Goal: Task Accomplishment & Management: Complete application form

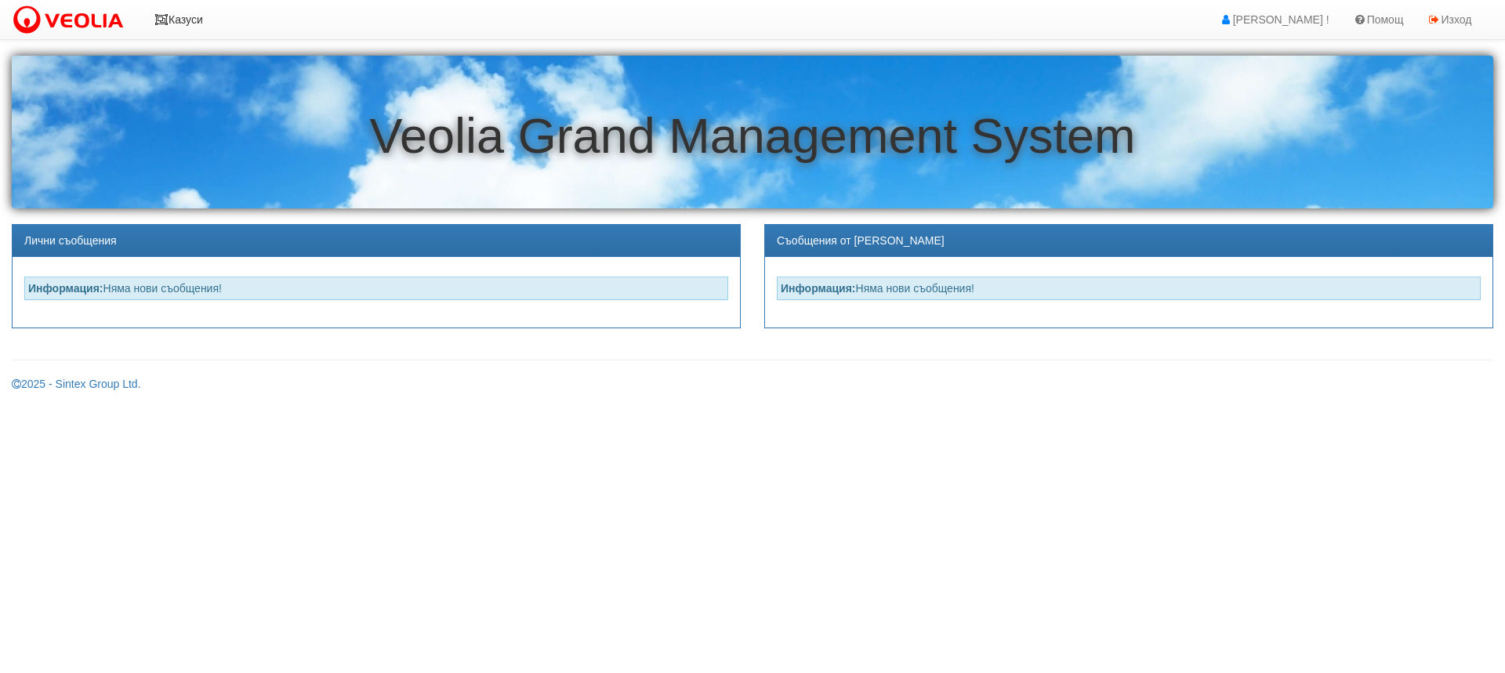
click at [164, 14] on icon at bounding box center [161, 19] width 14 height 11
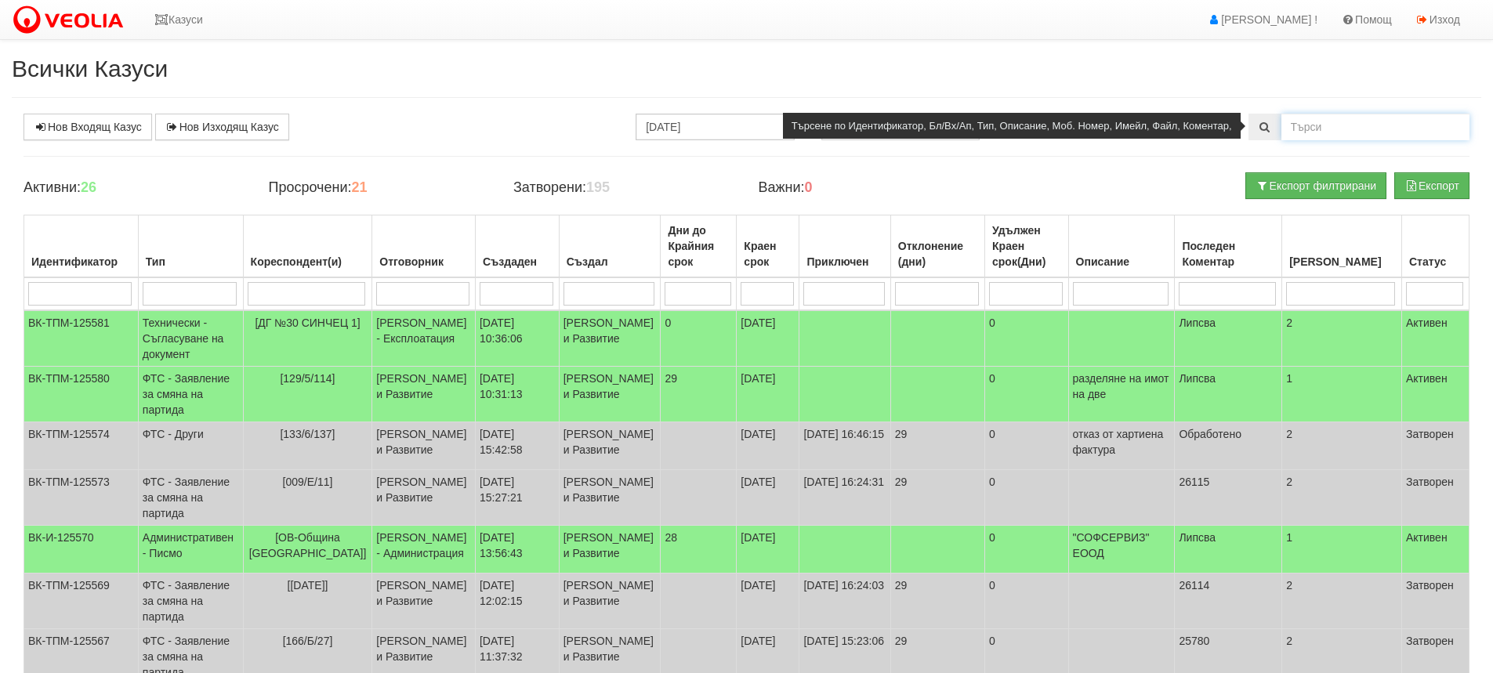
click at [1332, 125] on input "text" at bounding box center [1376, 127] width 188 height 27
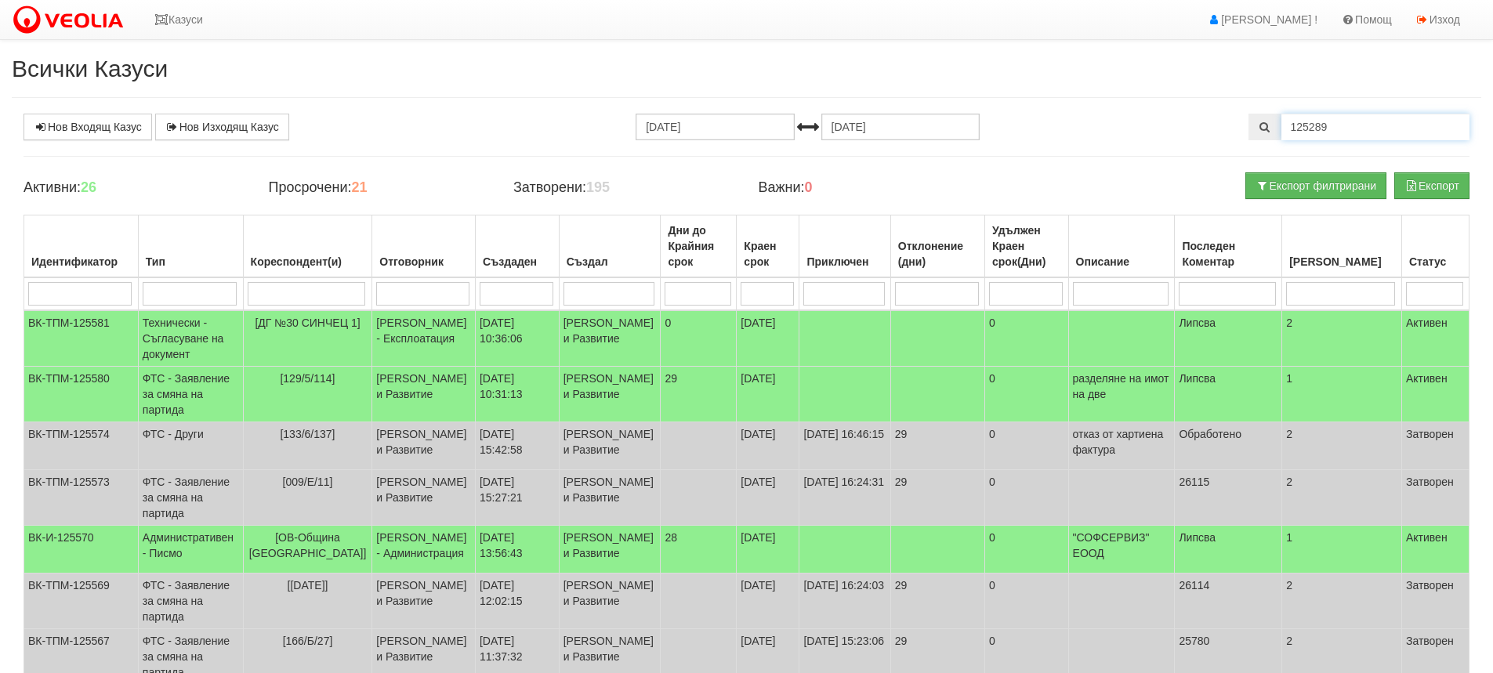
type input "125289"
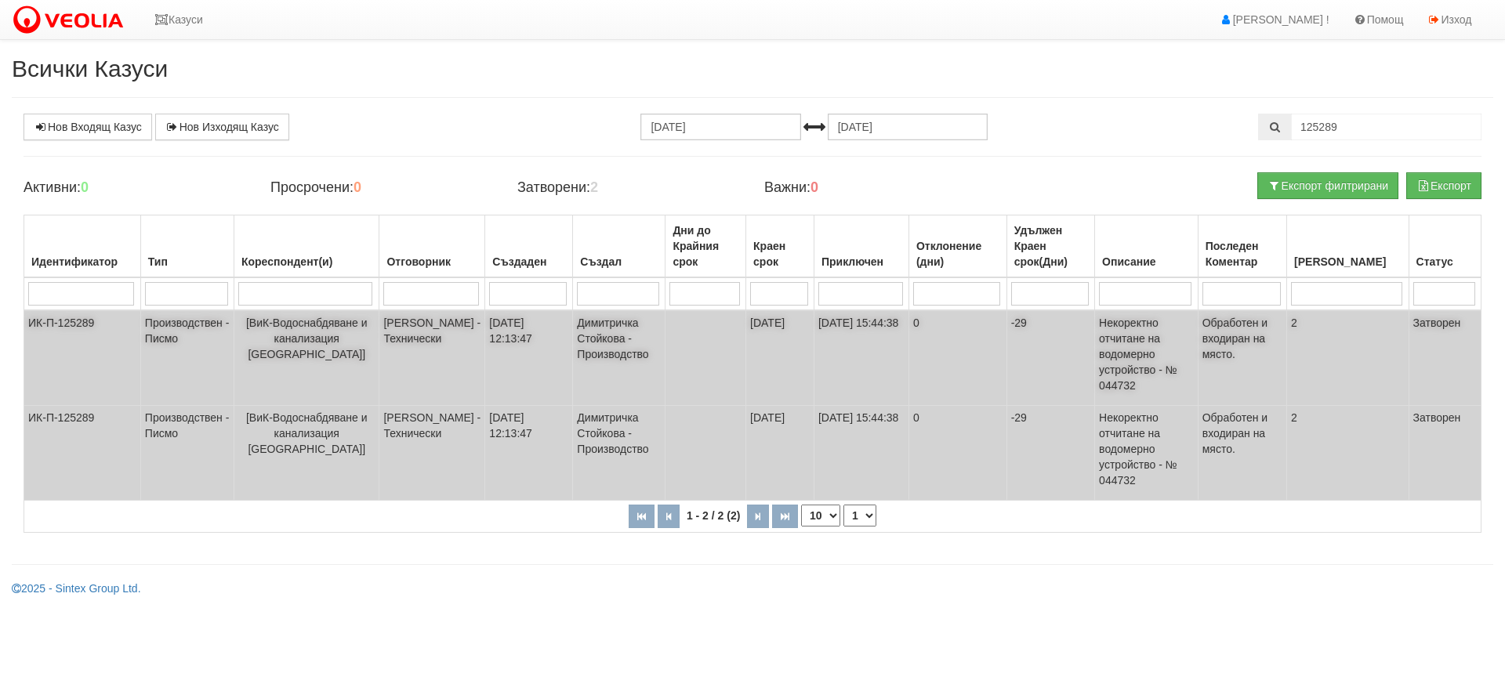
click at [68, 319] on td "ИК-П-125289" at bounding box center [82, 358] width 117 height 96
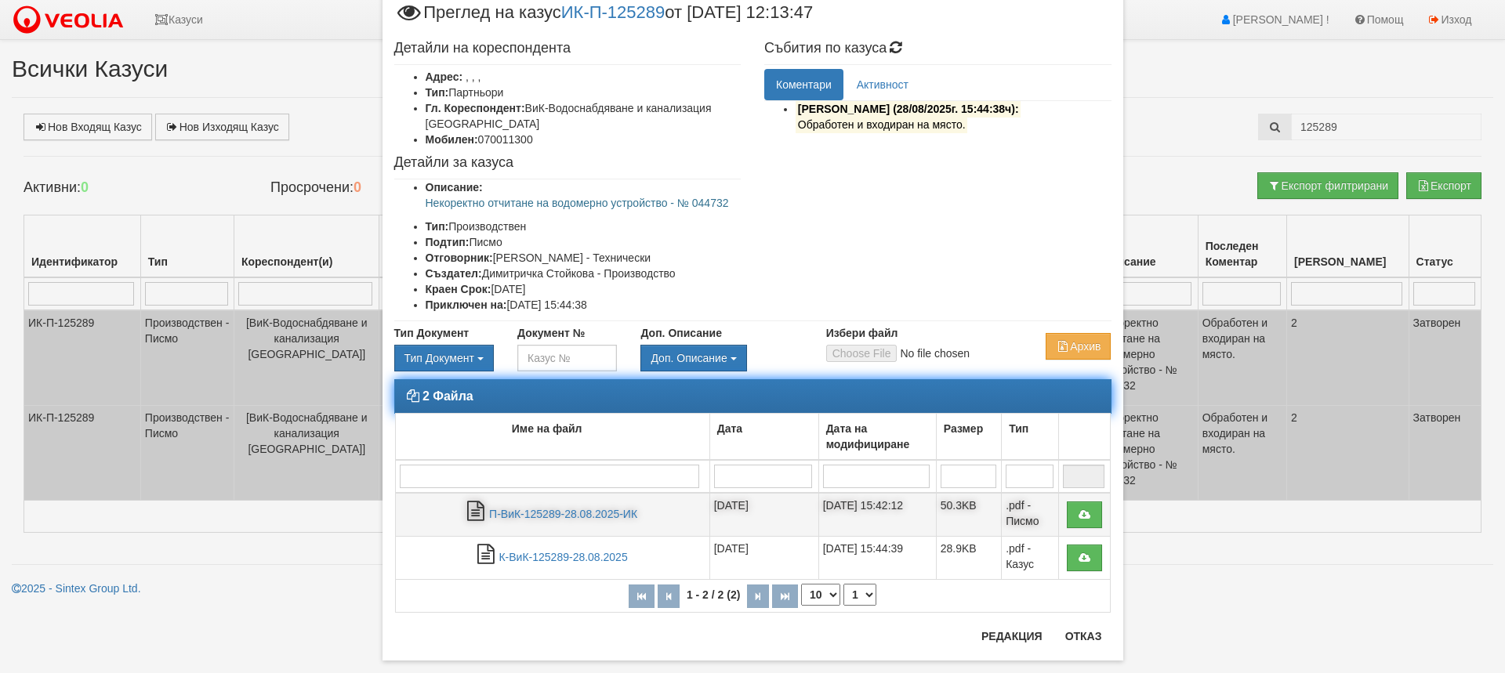
scroll to position [74, 0]
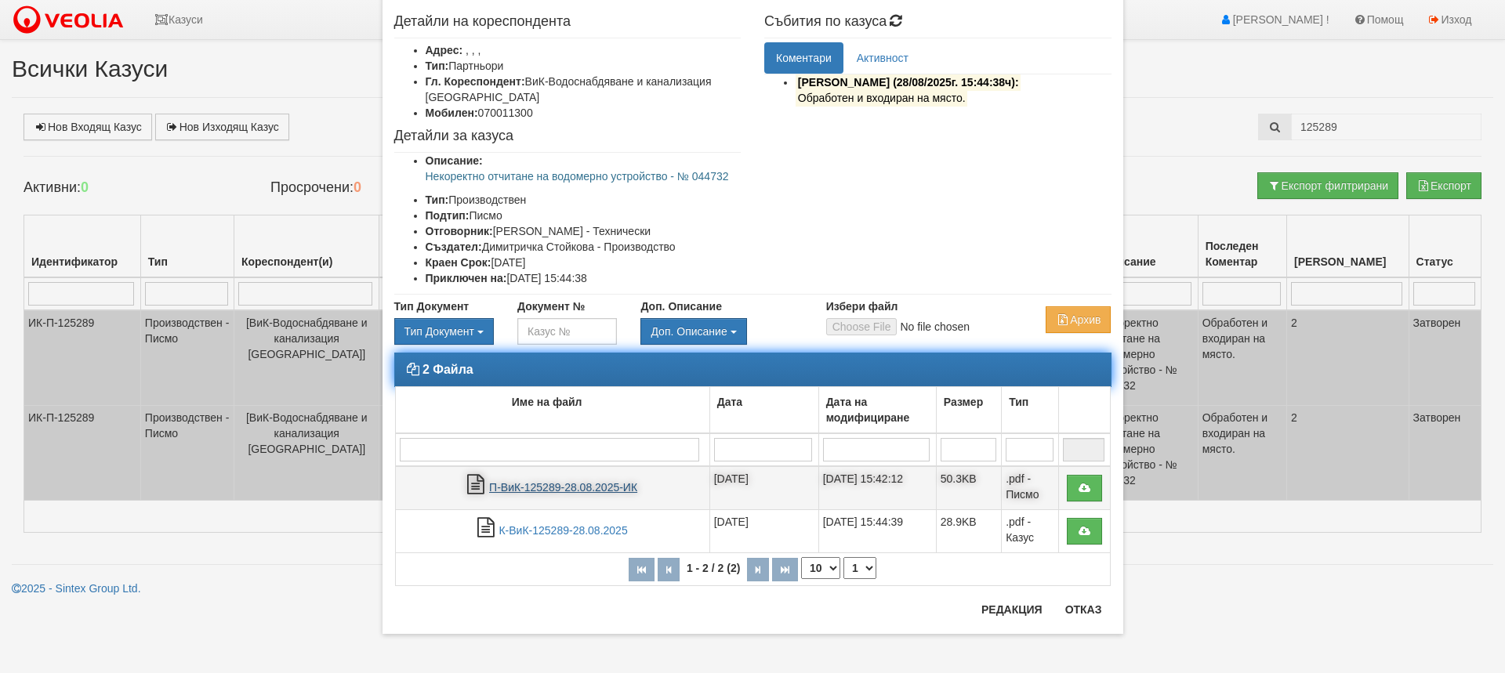
click at [580, 484] on link "П-ВиК-125289-28.08.2025-ИК" at bounding box center [563, 487] width 148 height 13
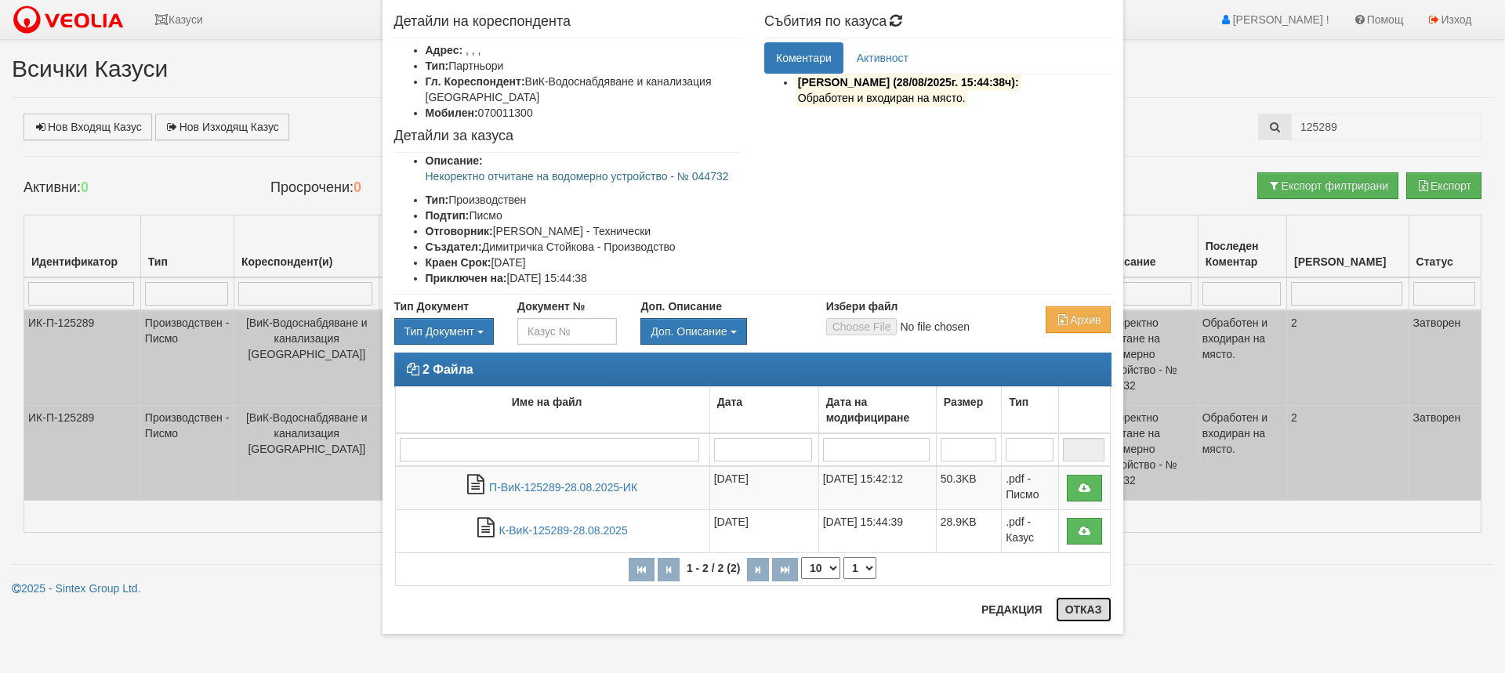
click at [1084, 606] on button "Отказ" at bounding box center [1084, 609] width 56 height 25
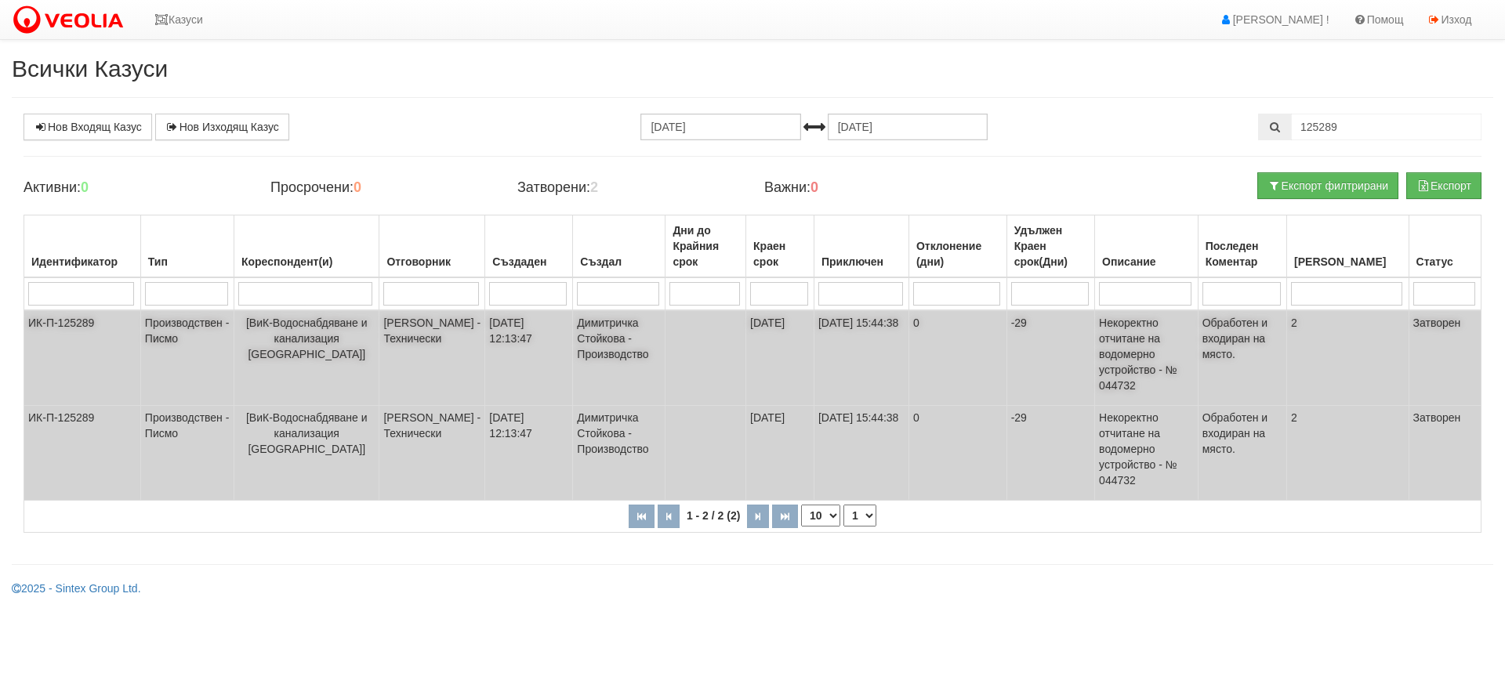
click at [74, 320] on td "ИК-П-125289" at bounding box center [82, 358] width 117 height 96
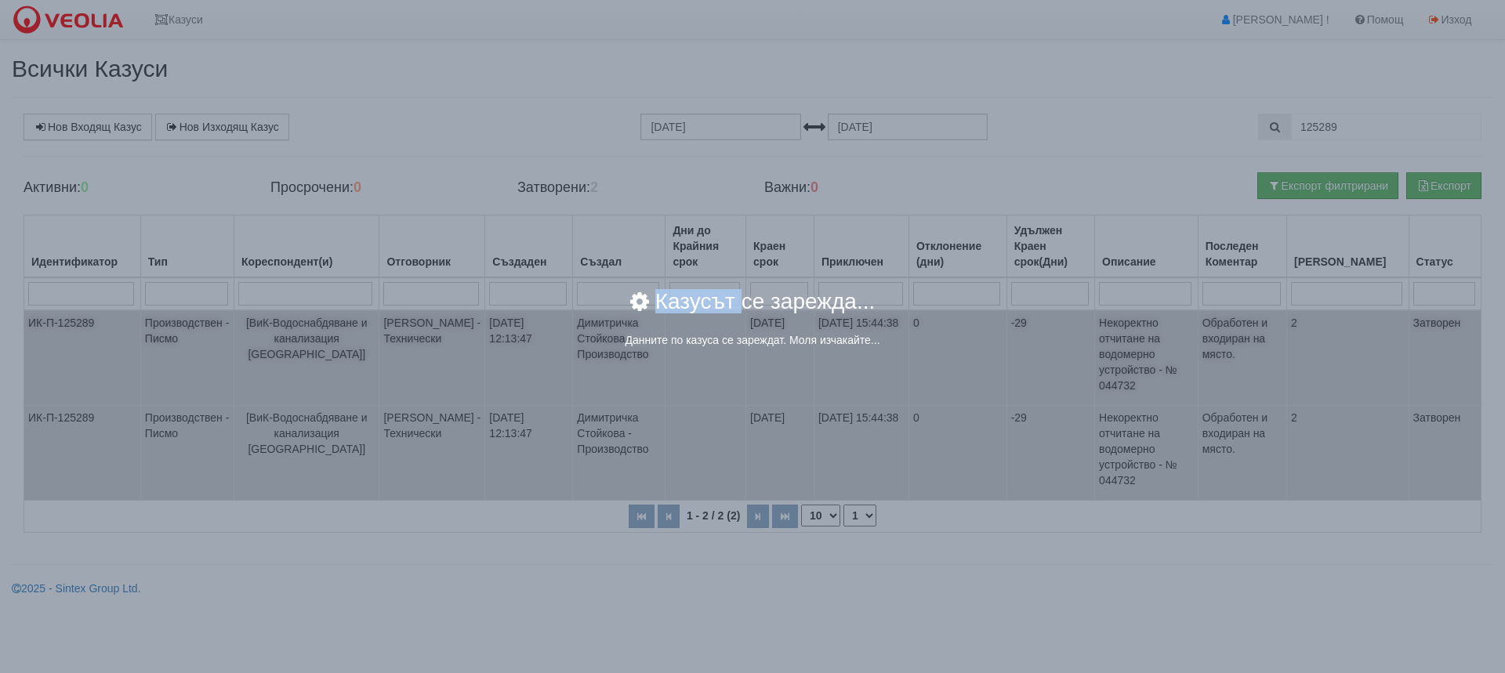
click at [74, 320] on div "× Казусът се зарежда... Данните по казуса се зареждат. Моля изчакайте..." at bounding box center [752, 336] width 1505 height 673
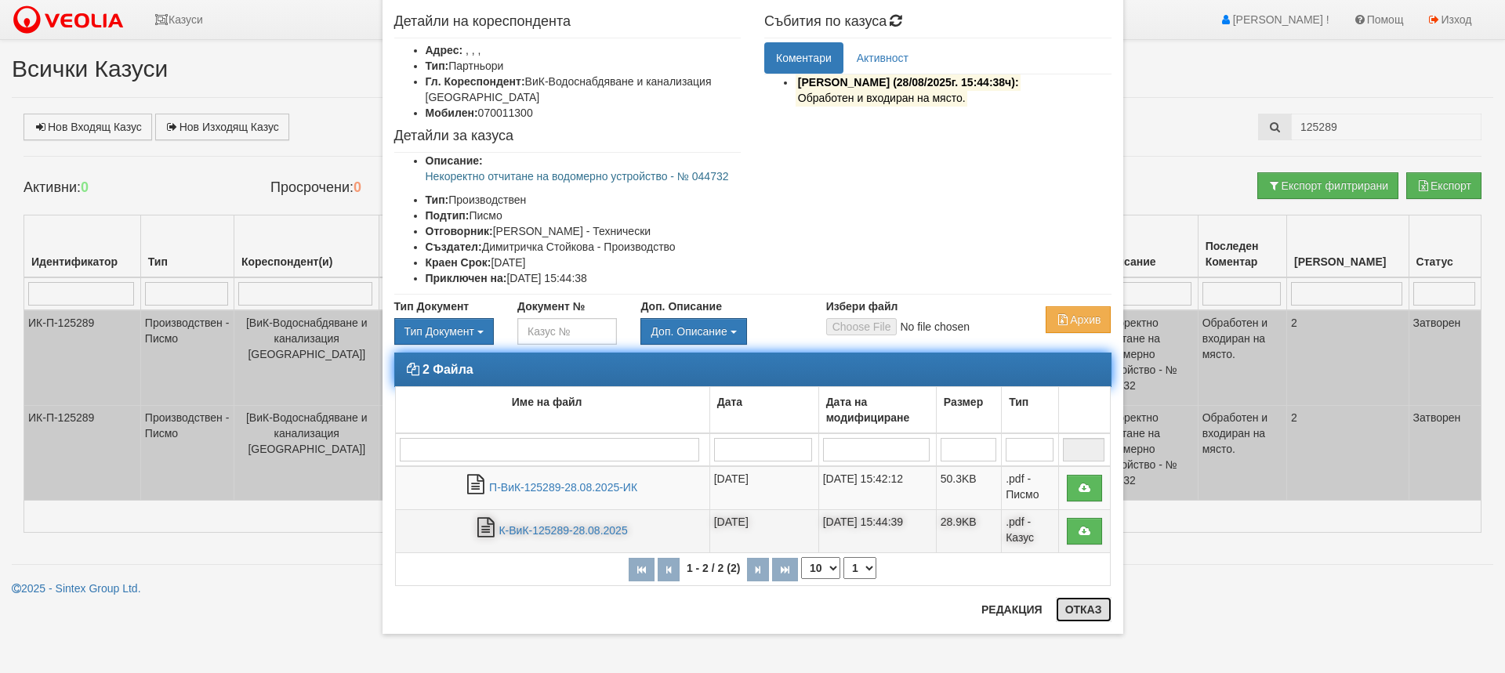
drag, startPoint x: 1086, startPoint y: 605, endPoint x: 991, endPoint y: 550, distance: 109.6
click at [1071, 600] on div "× Преглед на казус ИК-П-125289 от 28/08/2025 12:13:47 Детайли на кореспондента …" at bounding box center [753, 300] width 741 height 669
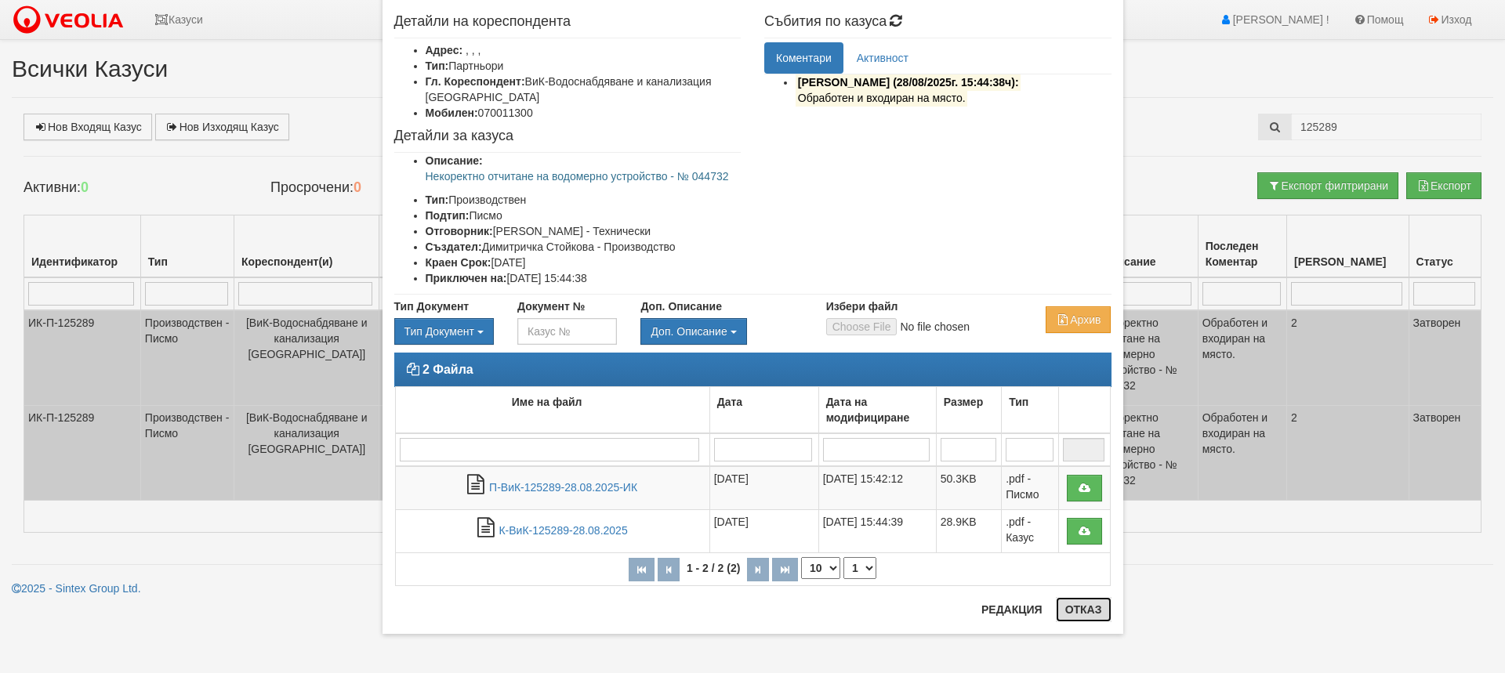
click at [1077, 604] on button "Отказ" at bounding box center [1084, 609] width 56 height 25
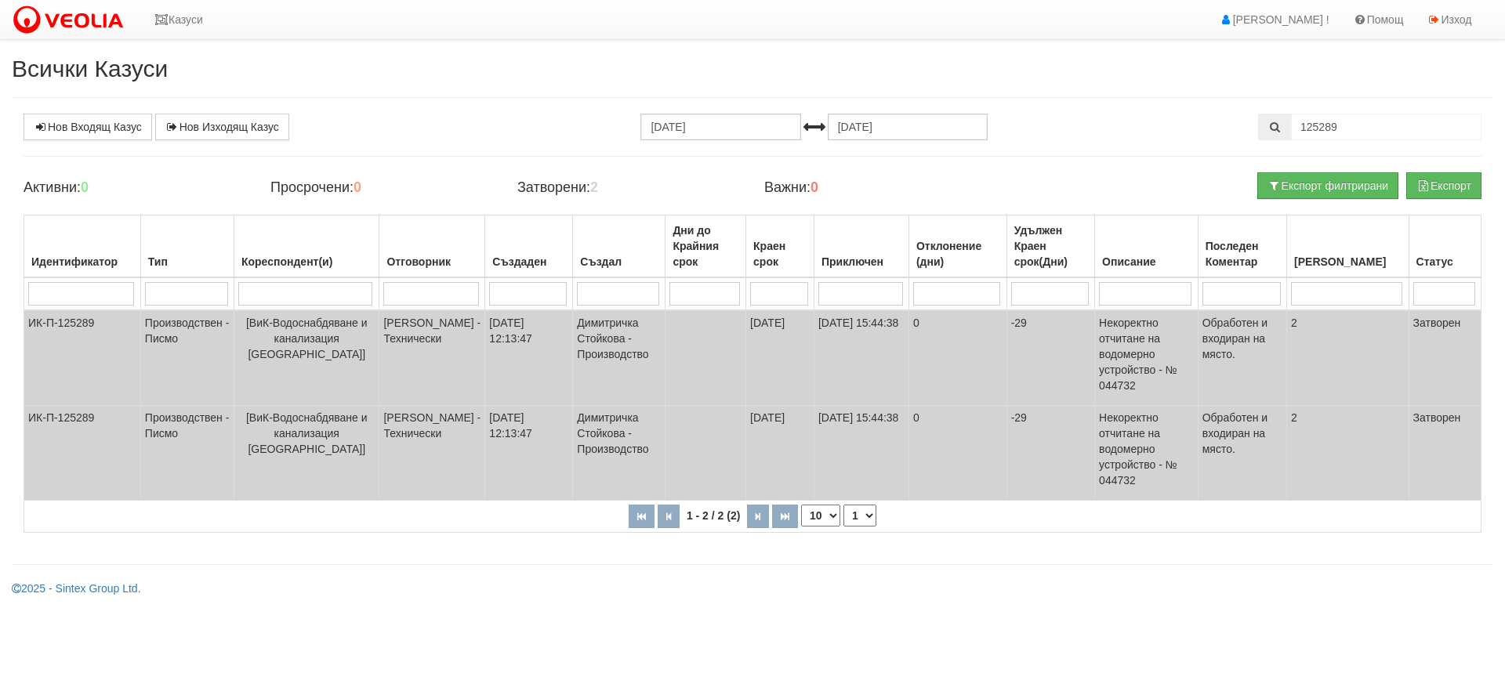
drag, startPoint x: 0, startPoint y: 3, endPoint x: 429, endPoint y: 74, distance: 434.7
click at [429, 74] on h2 "Всички Казуси" at bounding box center [753, 69] width 1482 height 26
click at [203, 123] on link "Нов Изходящ Казус" at bounding box center [222, 127] width 134 height 27
click at [165, 18] on icon at bounding box center [161, 19] width 14 height 11
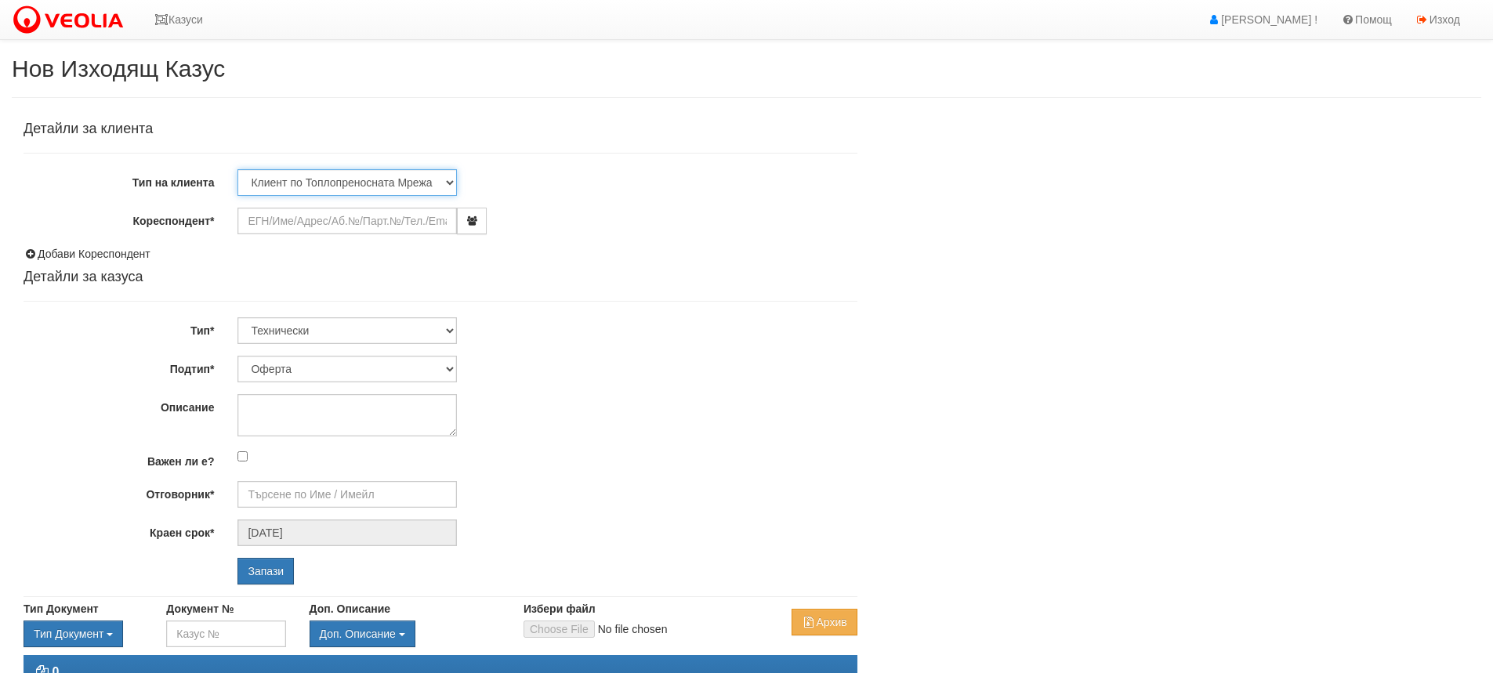
click at [450, 178] on select "Клиент по Топлопреносната Мрежа Институция Партньори Други" at bounding box center [347, 182] width 219 height 27
select select "Partner"
click at [238, 169] on select "Клиент по Топлопреносната Мрежа Институция Партньори Други" at bounding box center [347, 182] width 219 height 27
click at [336, 217] on input "Кореспондент*" at bounding box center [347, 221] width 219 height 27
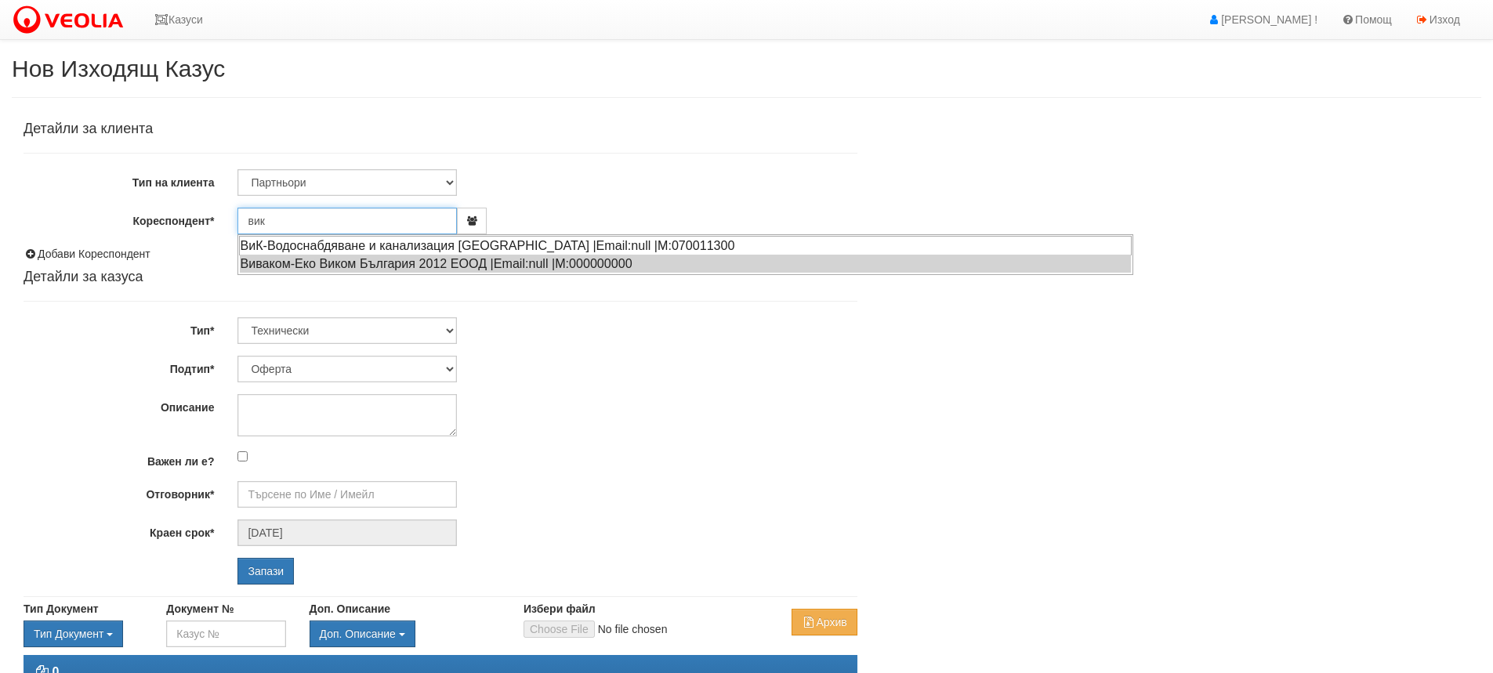
click at [303, 245] on div "ВиК-Водоснабдяване и канализация [GEOGRAPHIC_DATA] |Email:null |М:070011300" at bounding box center [685, 246] width 893 height 20
type input "ВиК-Водоснабдяване и канализация [GEOGRAPHIC_DATA]"
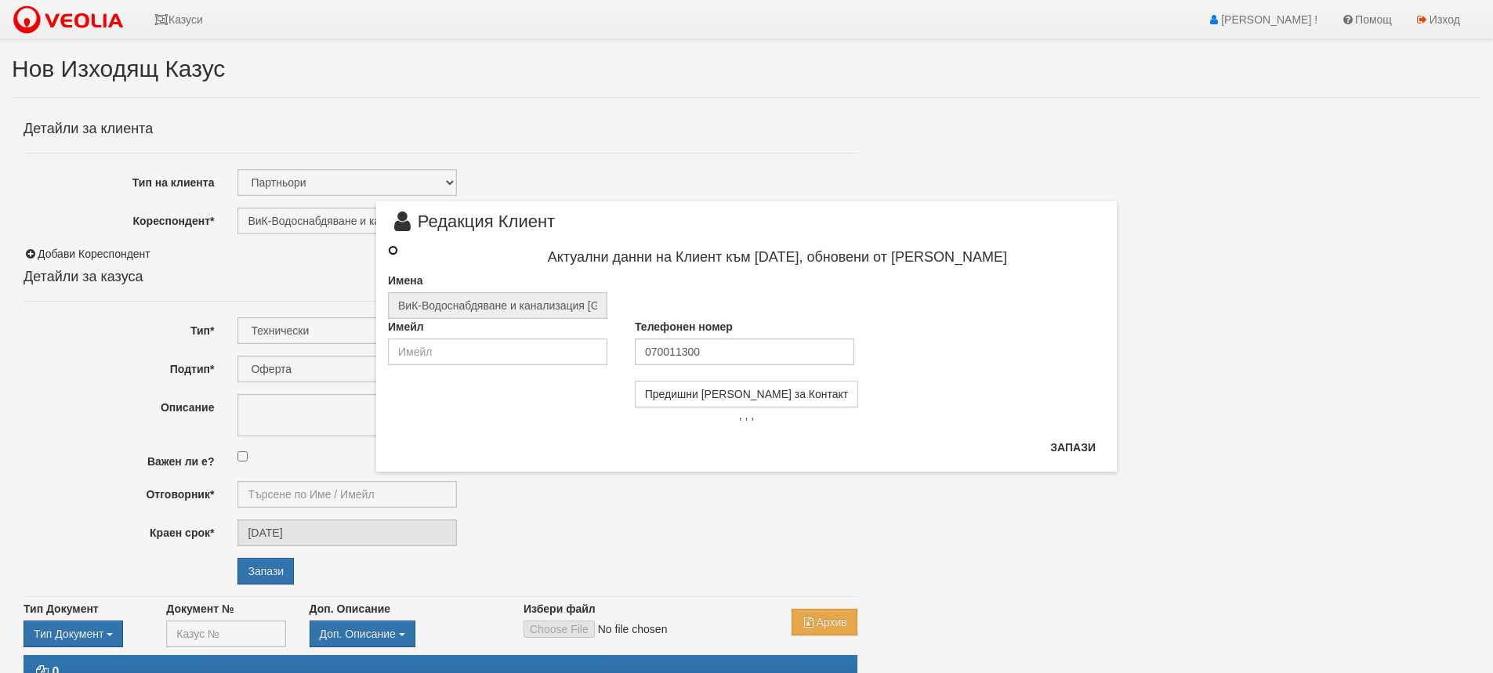
click at [393, 248] on input "radio" at bounding box center [393, 250] width 10 height 10
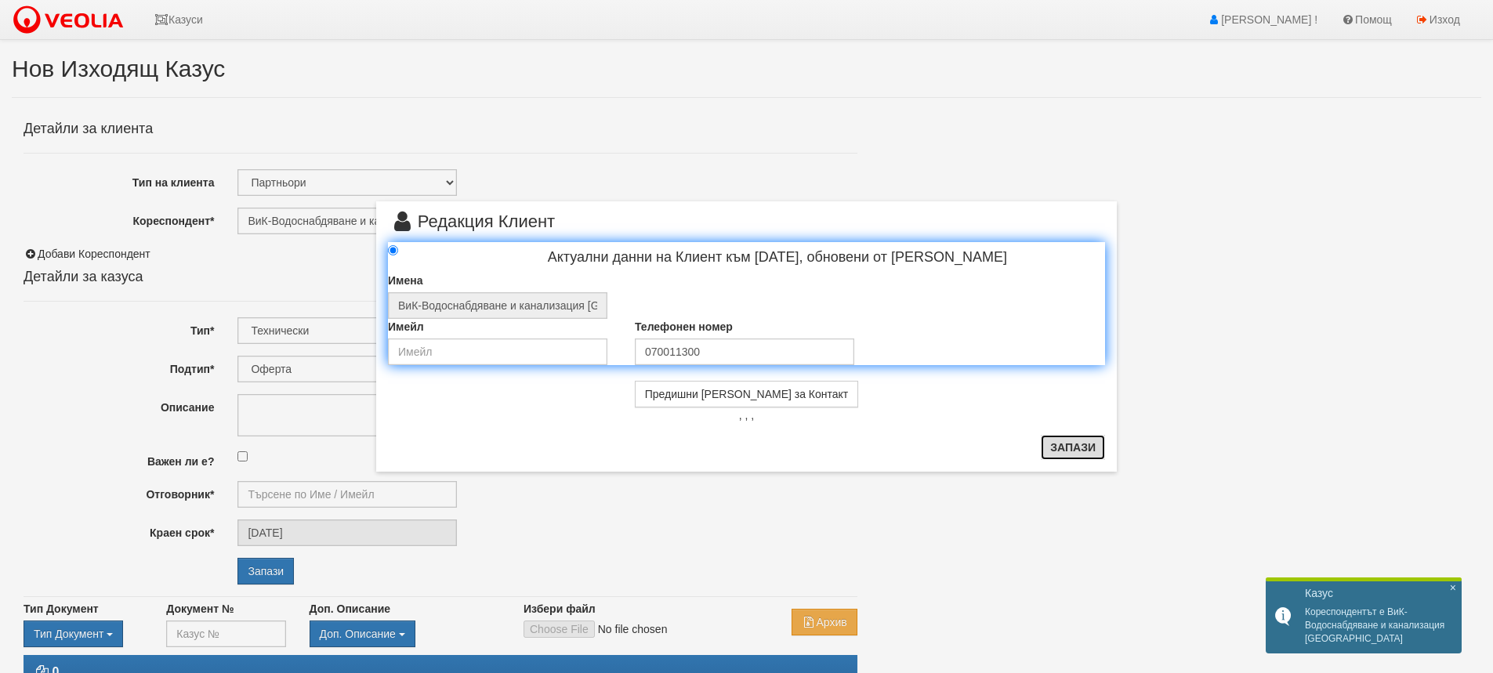
click at [1065, 444] on button "Запази" at bounding box center [1073, 447] width 64 height 25
radio input "true"
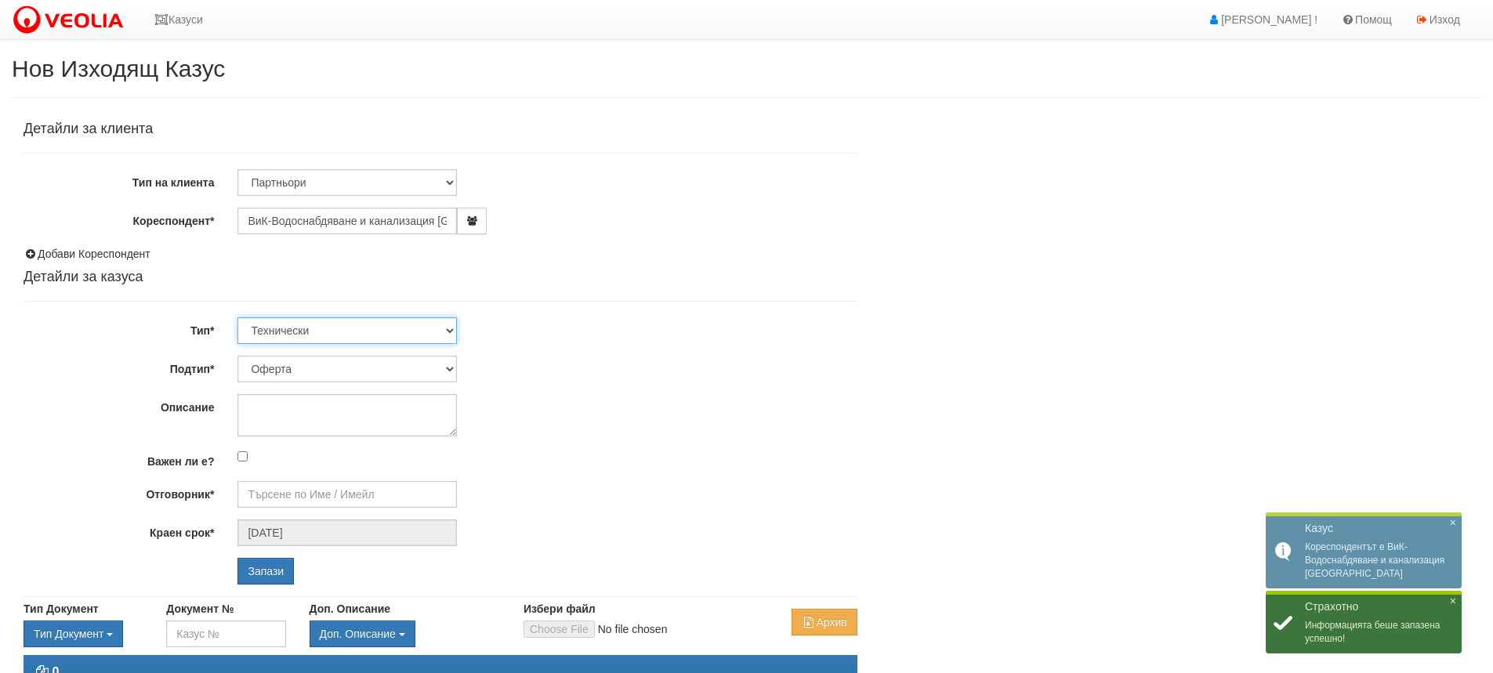
click at [448, 328] on select "Технически ФТС Търговски Административен Производствен Експлоатационен Финансов…" at bounding box center [347, 330] width 219 height 27
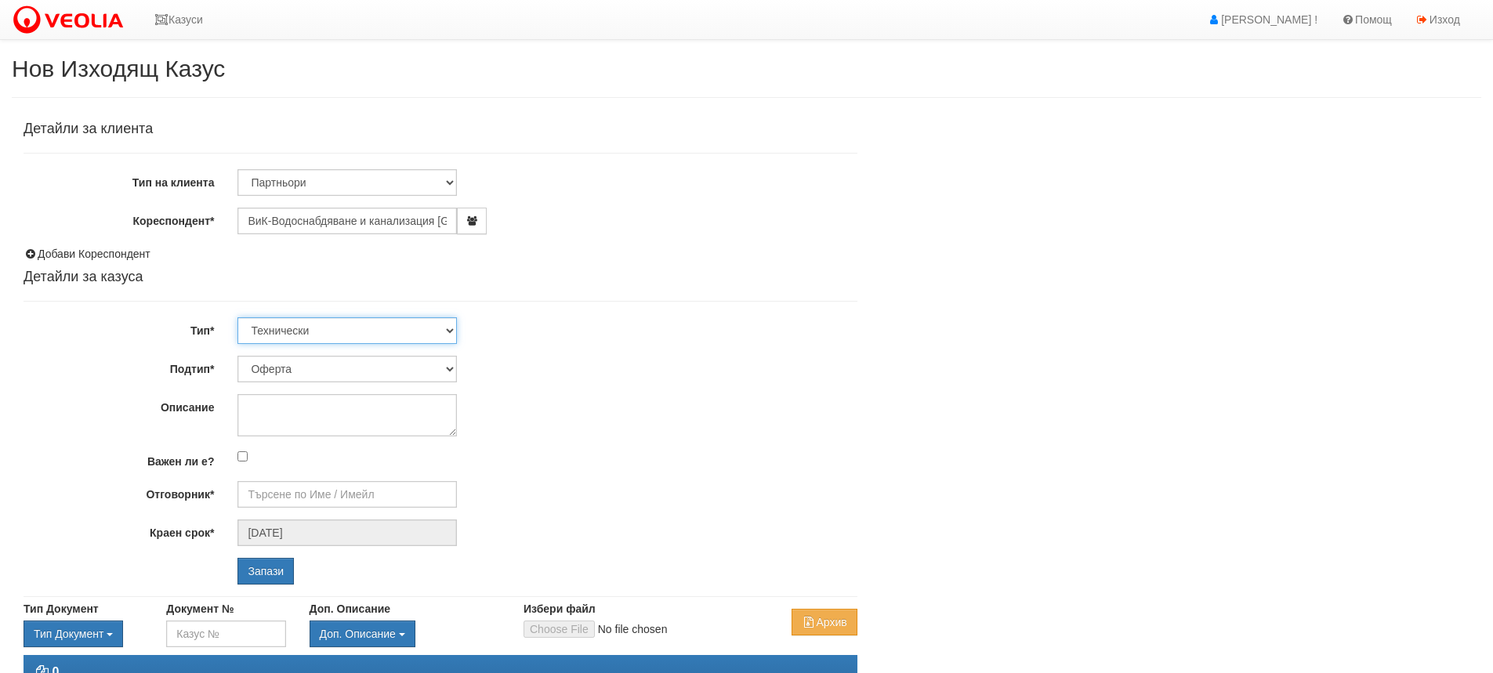
select select "4"
click at [238, 317] on select "Технически ФТС Търговски Административен Производствен Експлоатационен Финансов…" at bounding box center [347, 330] width 219 height 27
click at [361, 401] on textarea "Описание" at bounding box center [347, 415] width 219 height 42
drag, startPoint x: 248, startPoint y: 408, endPoint x: 403, endPoint y: 412, distance: 154.5
click at [397, 411] on textarea "Възражение" at bounding box center [347, 415] width 219 height 42
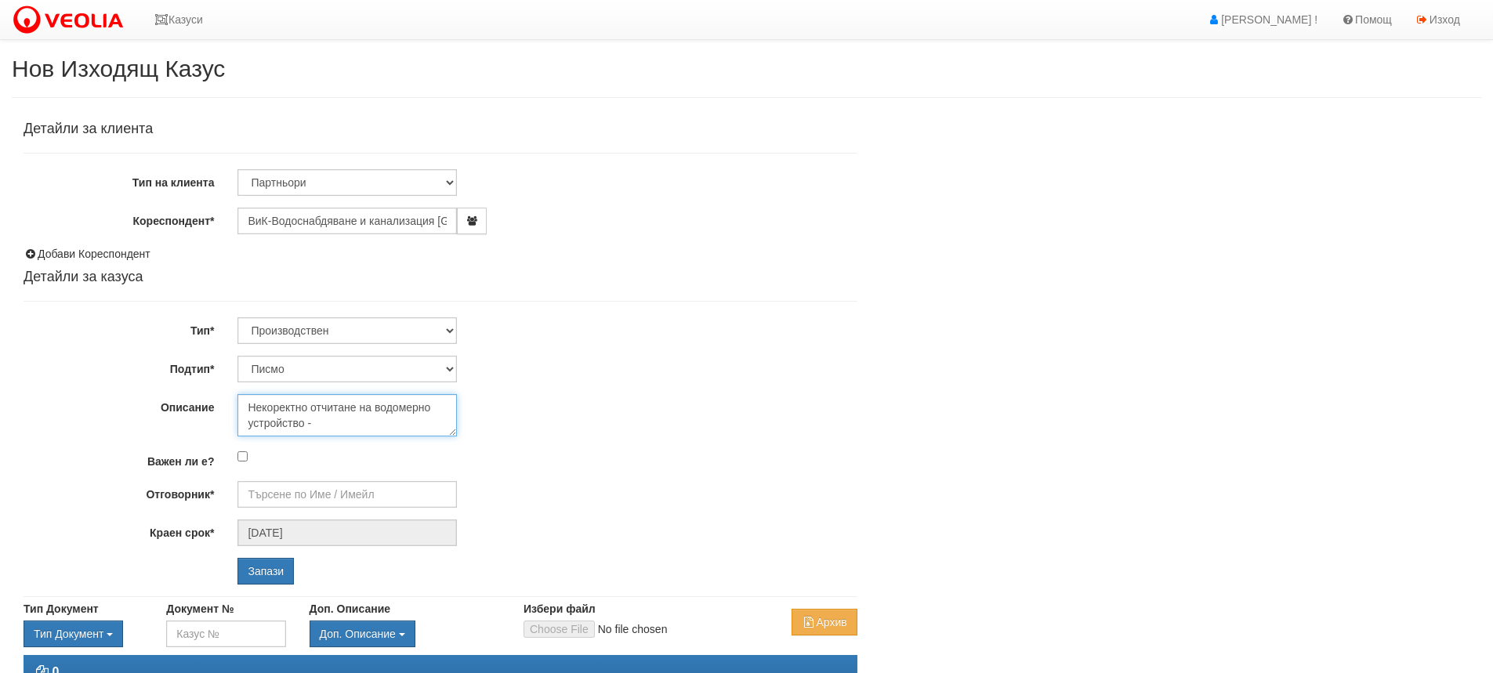
drag, startPoint x: 306, startPoint y: 425, endPoint x: 324, endPoint y: 424, distance: 18.0
click at [320, 423] on textarea "Некоректно отчитане на водомерно устройство -" at bounding box center [347, 415] width 219 height 42
click at [257, 404] on textarea "Некоректно отчитане на водомерно устройство" at bounding box center [347, 415] width 219 height 42
click at [249, 404] on textarea "Некоректно отчитане на водомерно устройство" at bounding box center [347, 415] width 219 height 42
drag, startPoint x: 257, startPoint y: 403, endPoint x: 337, endPoint y: 381, distance: 82.9
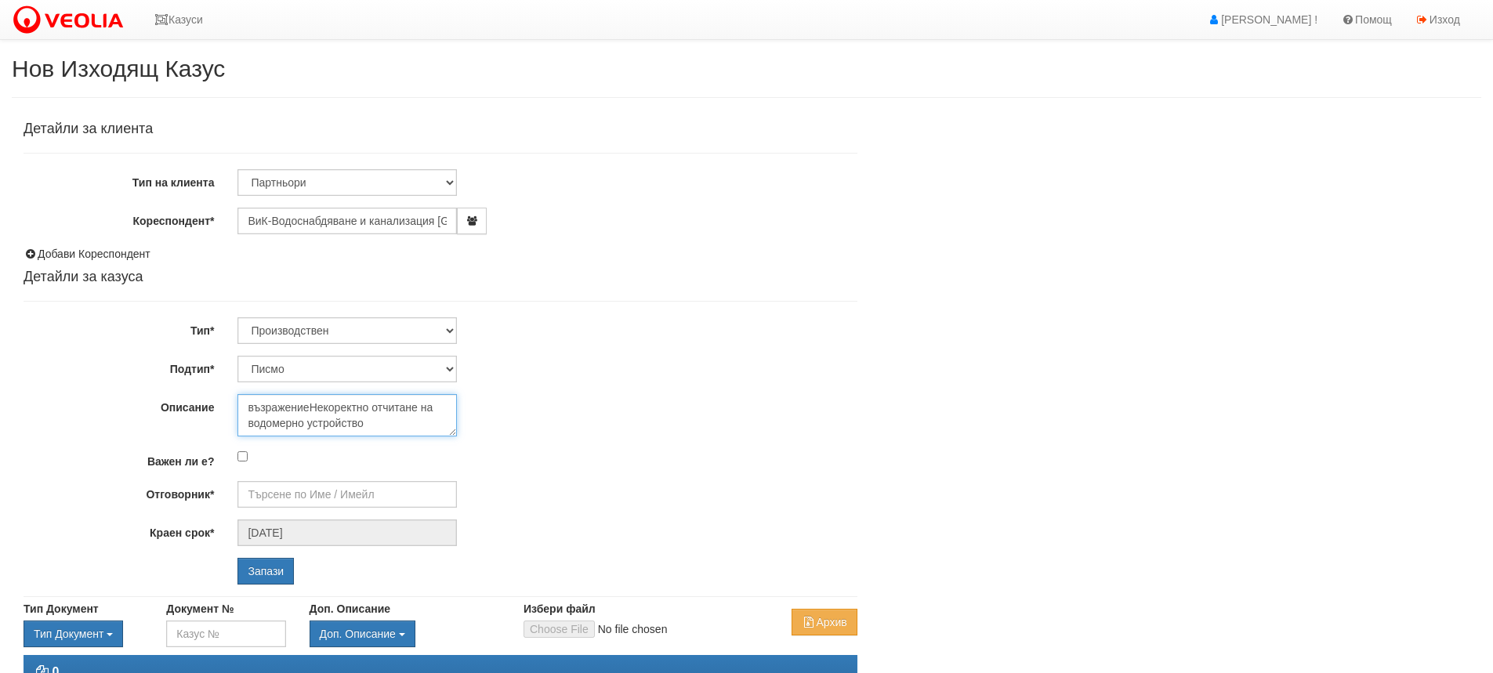
click at [271, 405] on textarea "възражениеНекоректно отчитане на водомерно устройство" at bounding box center [347, 415] width 219 height 42
drag, startPoint x: 313, startPoint y: 407, endPoint x: 372, endPoint y: 404, distance: 59.7
click at [335, 404] on textarea "ВъзражениеНекоректно отчитане на водомерно устройство" at bounding box center [347, 415] width 219 height 42
click at [311, 406] on textarea "ВъзражениеНекоректно отчитане на водомерно устройство" at bounding box center [347, 415] width 219 height 42
type textarea "Възражение относно некоректно отчитане на водомерно устройство"
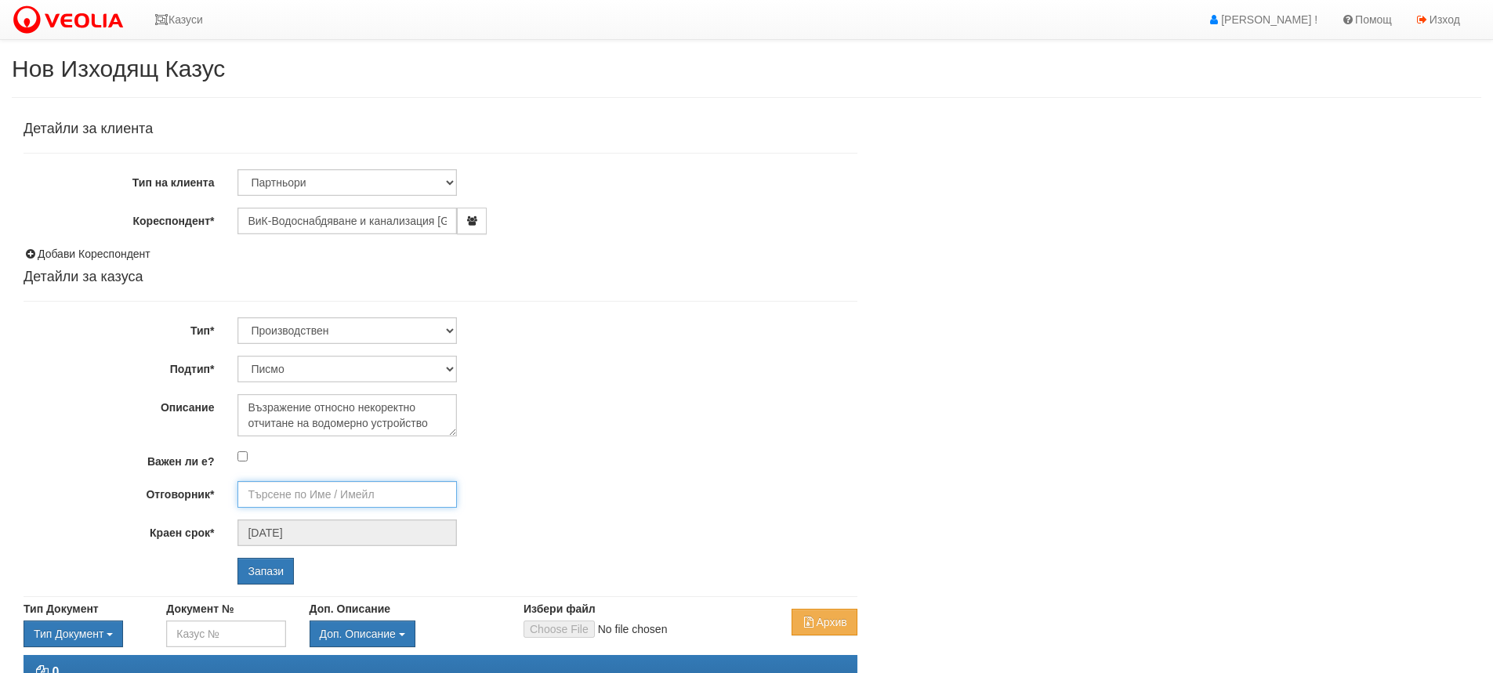
click at [281, 495] on input "Отговорник*" at bounding box center [347, 494] width 219 height 27
click at [166, 13] on link "Казуси" at bounding box center [179, 19] width 72 height 39
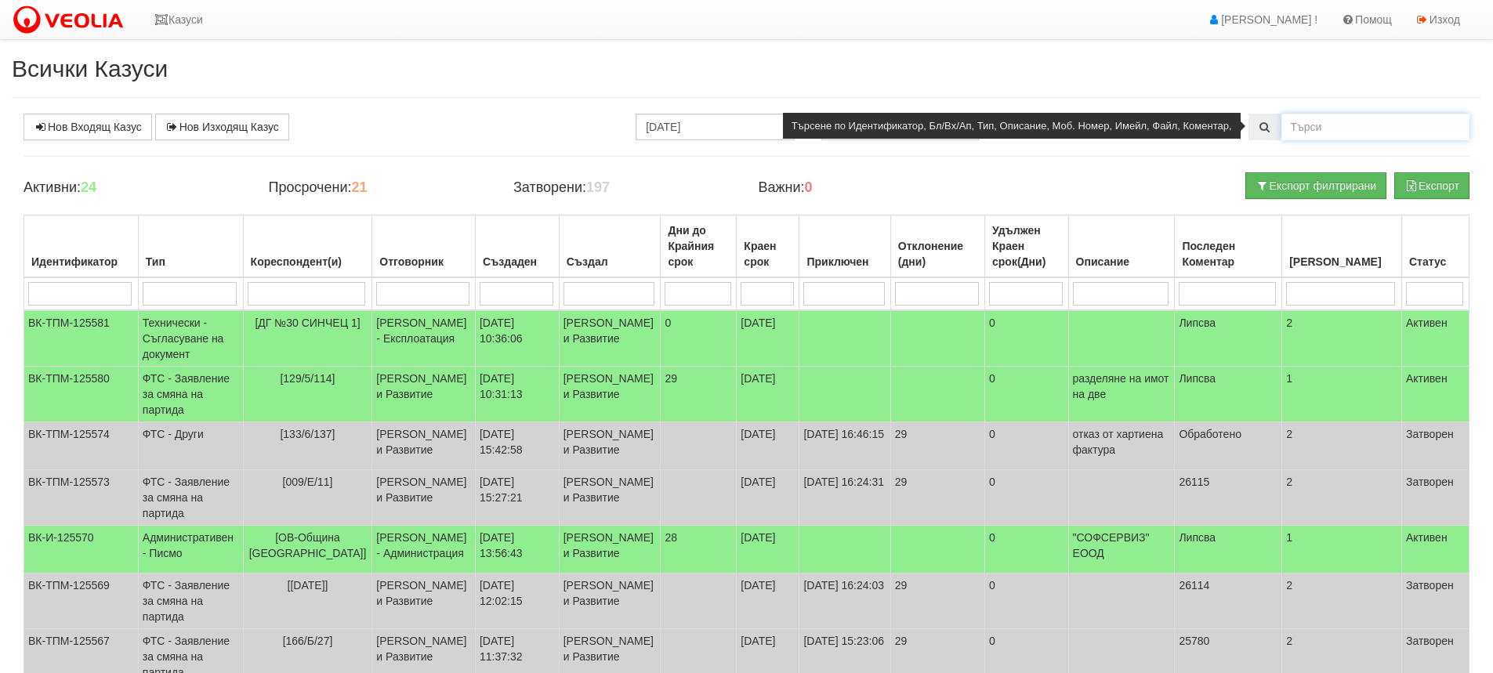
drag, startPoint x: 1344, startPoint y: 125, endPoint x: 1382, endPoint y: 114, distance: 39.2
click at [1355, 123] on input "text" at bounding box center [1376, 127] width 188 height 27
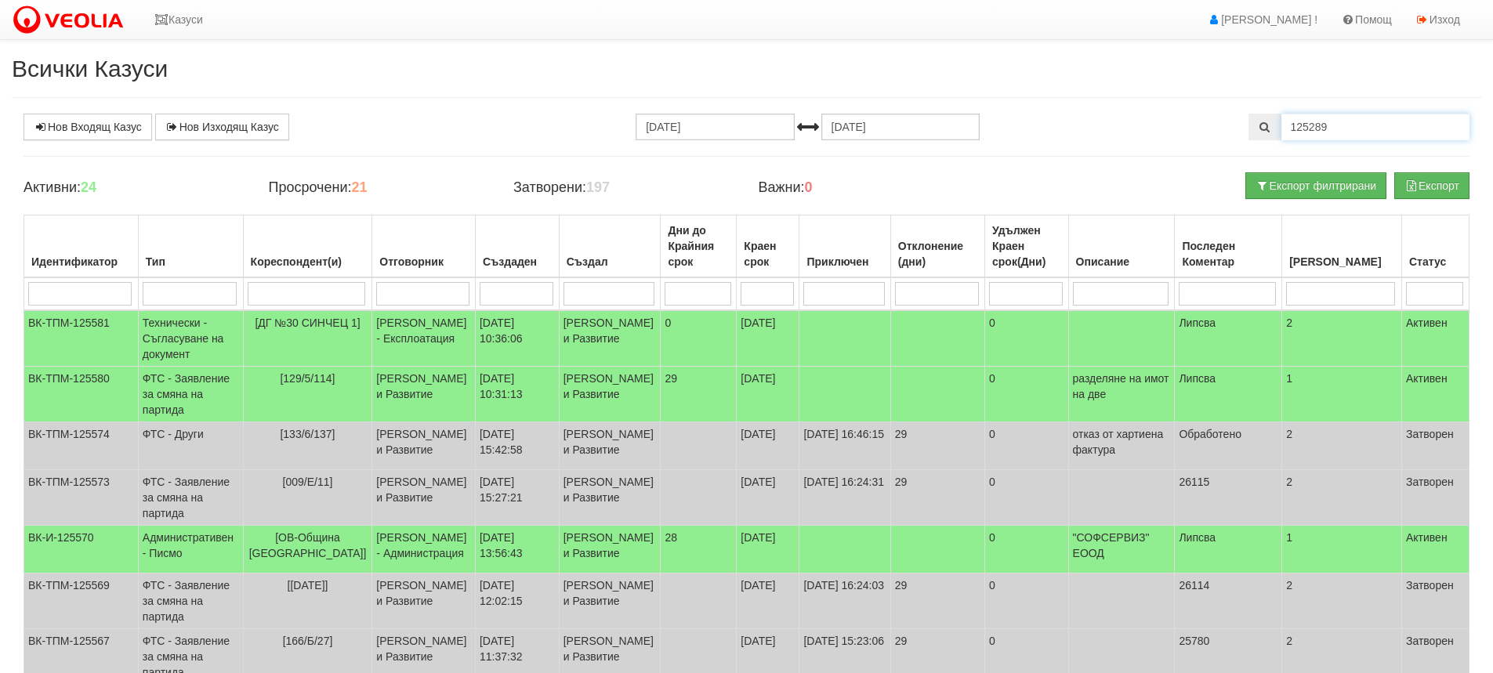
type input "125289"
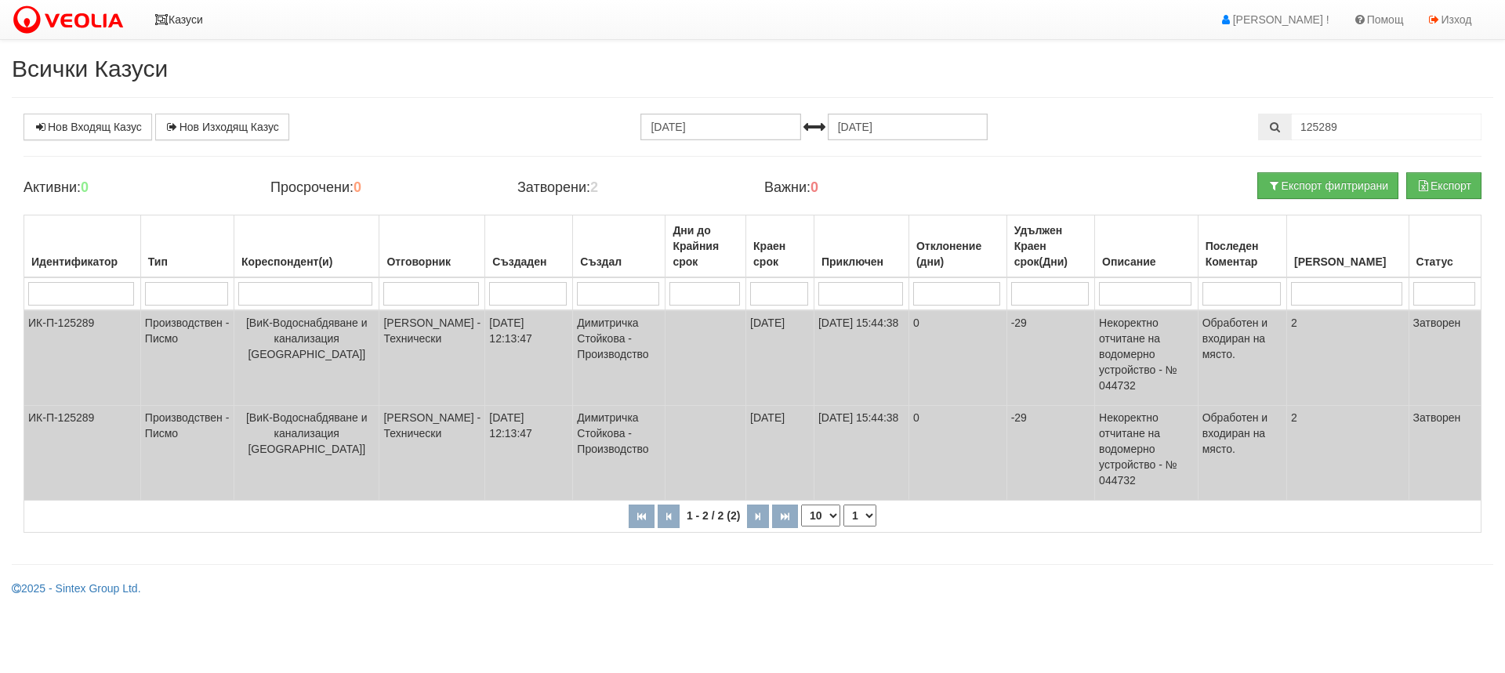
drag, startPoint x: 156, startPoint y: 20, endPoint x: 264, endPoint y: 74, distance: 120.9
click at [156, 20] on icon at bounding box center [161, 19] width 14 height 11
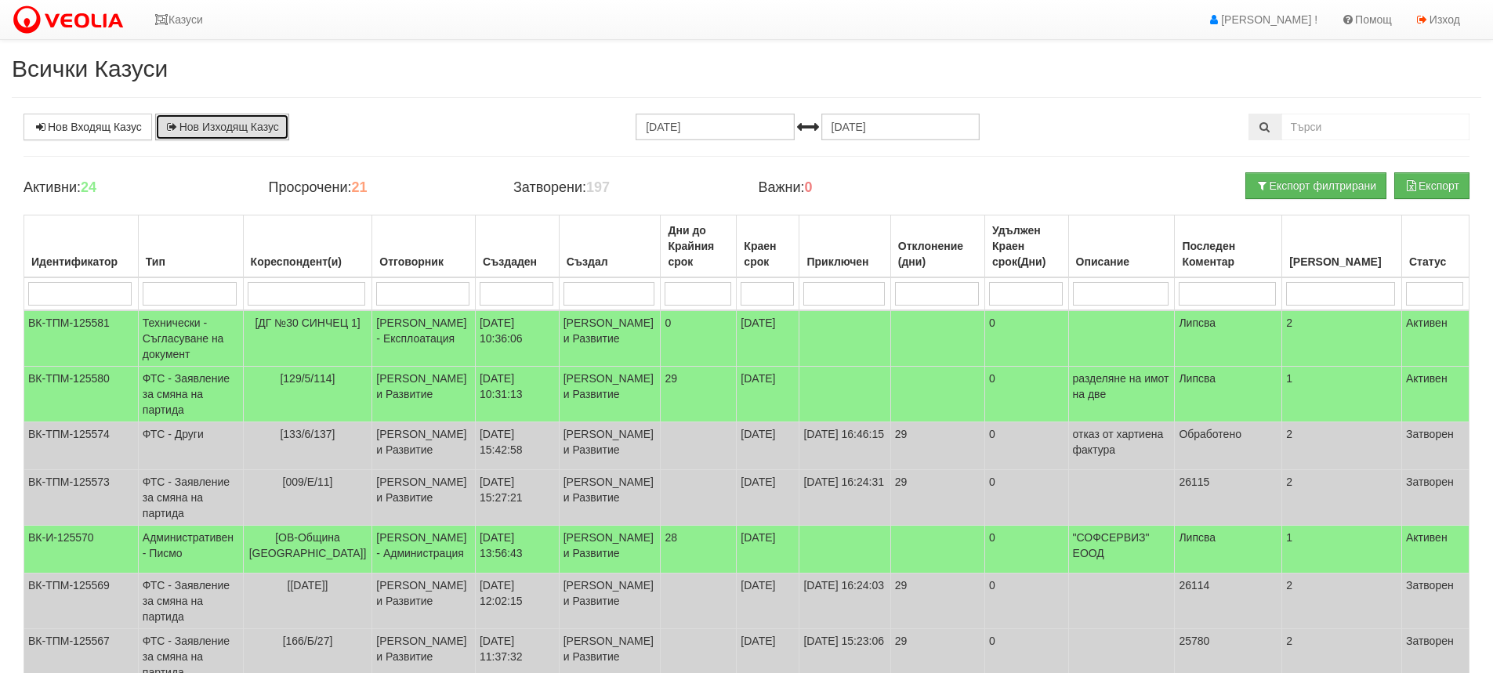
click at [212, 119] on link "Нов Изходящ Казус" at bounding box center [222, 127] width 134 height 27
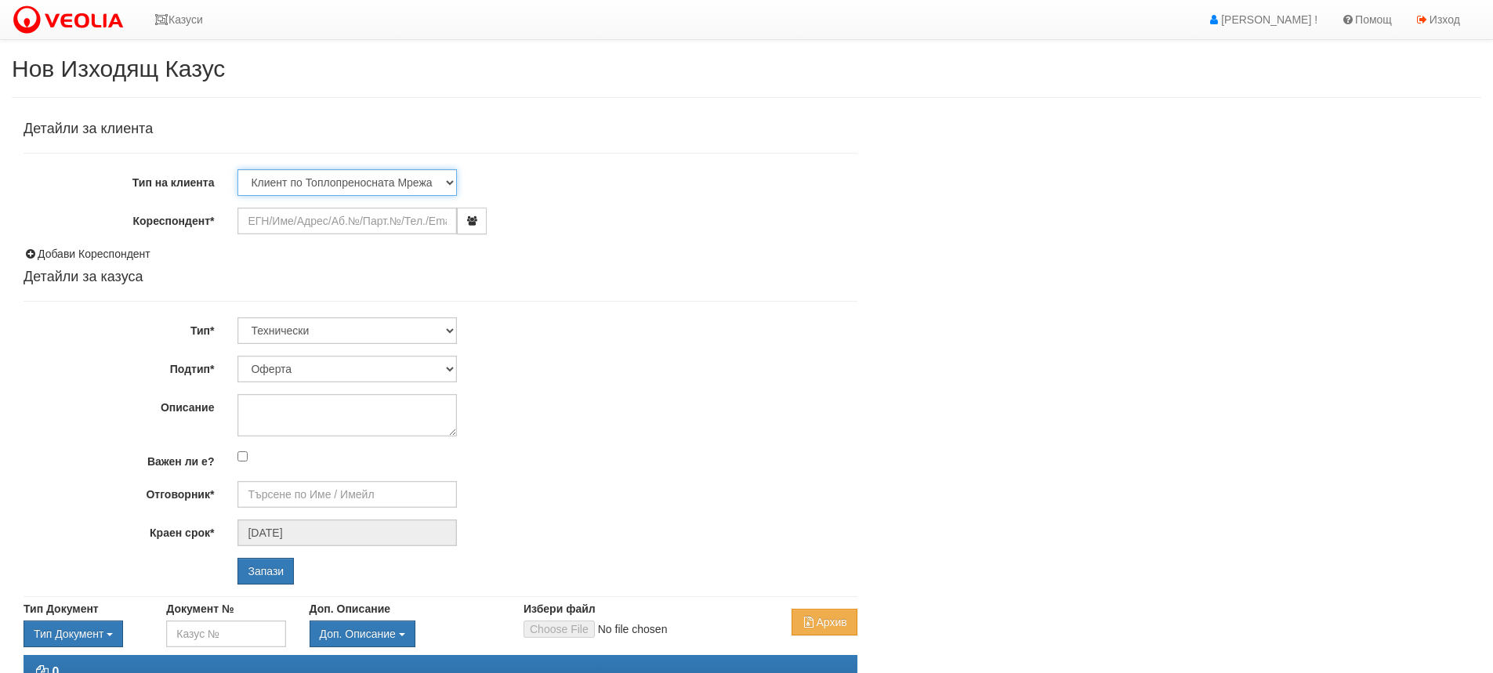
click at [448, 179] on select "Клиент по Топлопреносната Мрежа Институция Партньори Други" at bounding box center [347, 182] width 219 height 27
select select "Partner"
click at [238, 169] on select "Клиент по Топлопреносната Мрежа Институция Партньори Други" at bounding box center [347, 182] width 219 height 27
drag, startPoint x: 344, startPoint y: 218, endPoint x: 353, endPoint y: 218, distance: 8.6
click at [346, 218] on input "Кореспондент*" at bounding box center [347, 221] width 219 height 27
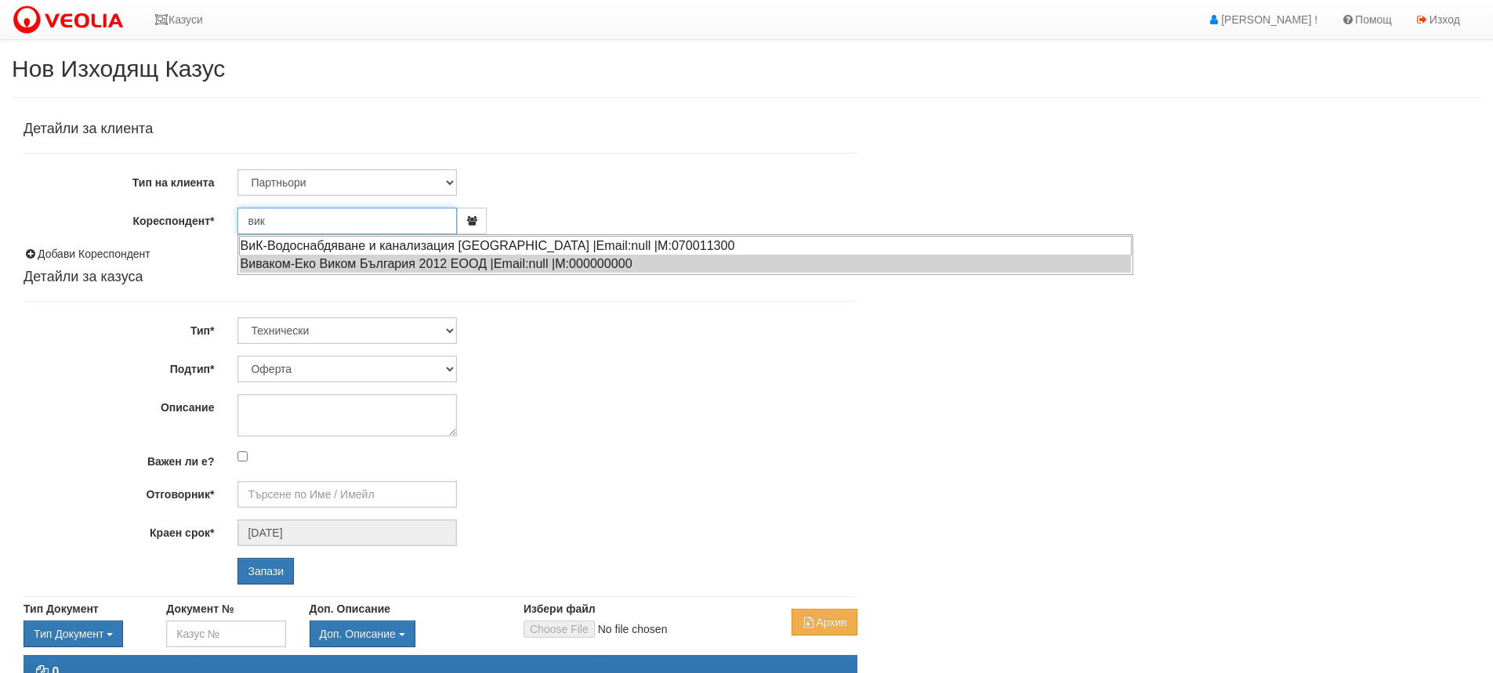
click at [274, 239] on div "ВиК-Водоснабдяване и канализация [GEOGRAPHIC_DATA] |Email:null |М:070011300" at bounding box center [685, 246] width 893 height 20
type input "ВиК-Водоснабдяване и канализация [GEOGRAPHIC_DATA]"
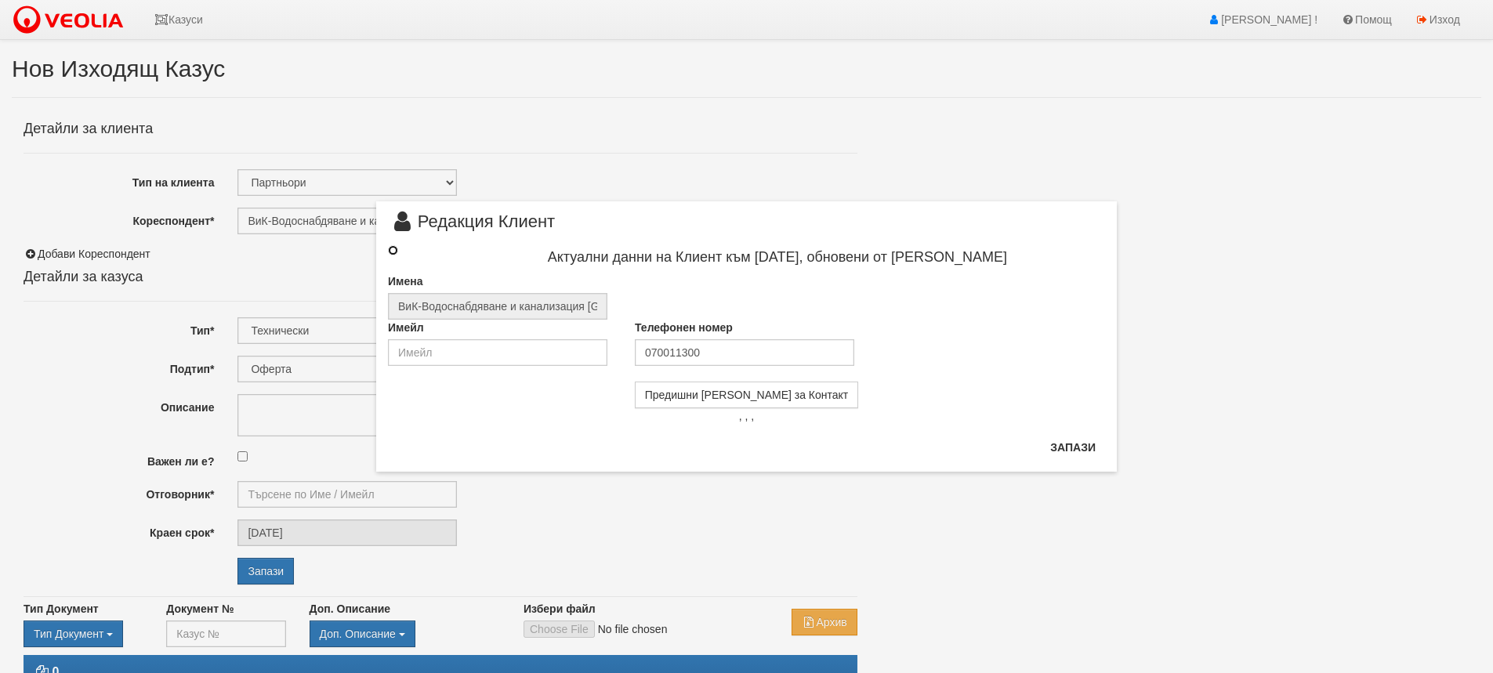
click at [394, 247] on input "radio" at bounding box center [393, 250] width 10 height 10
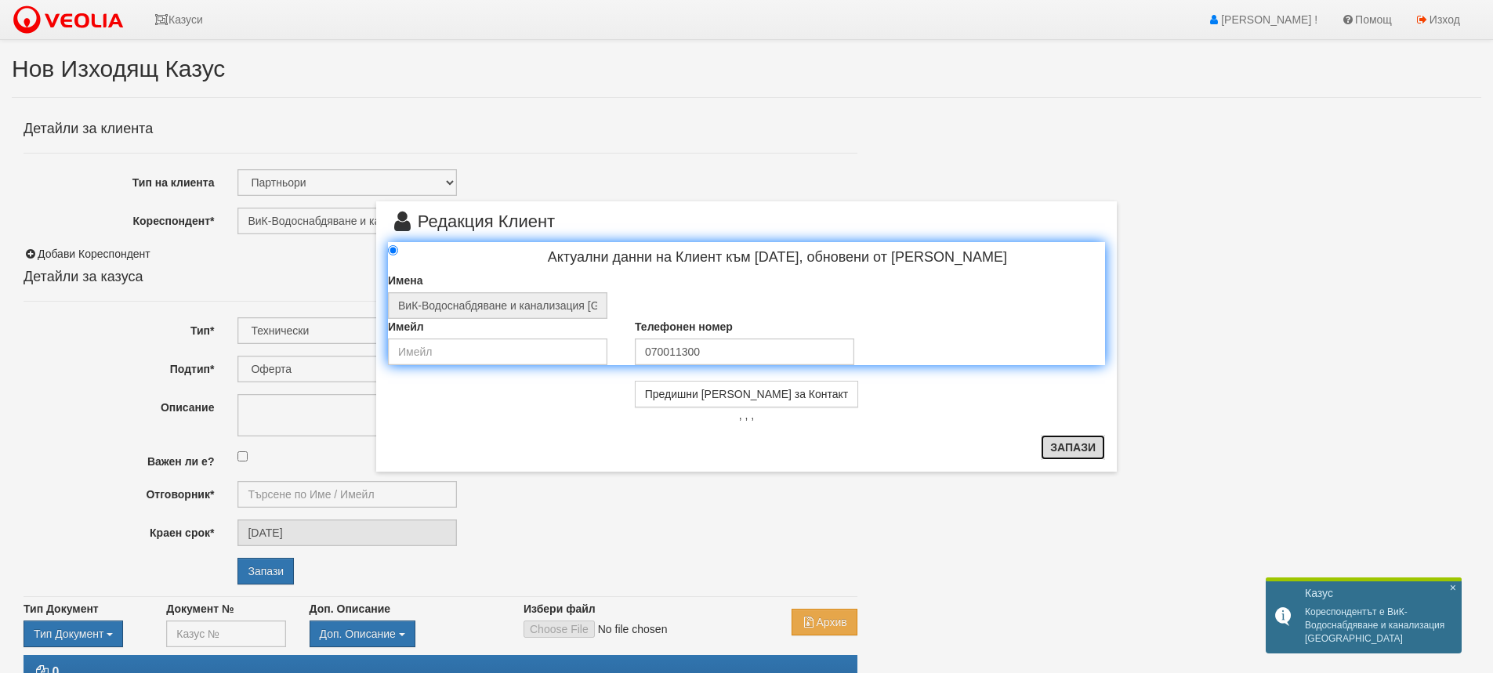
click at [1074, 448] on button "Запази" at bounding box center [1073, 447] width 64 height 25
radio input "true"
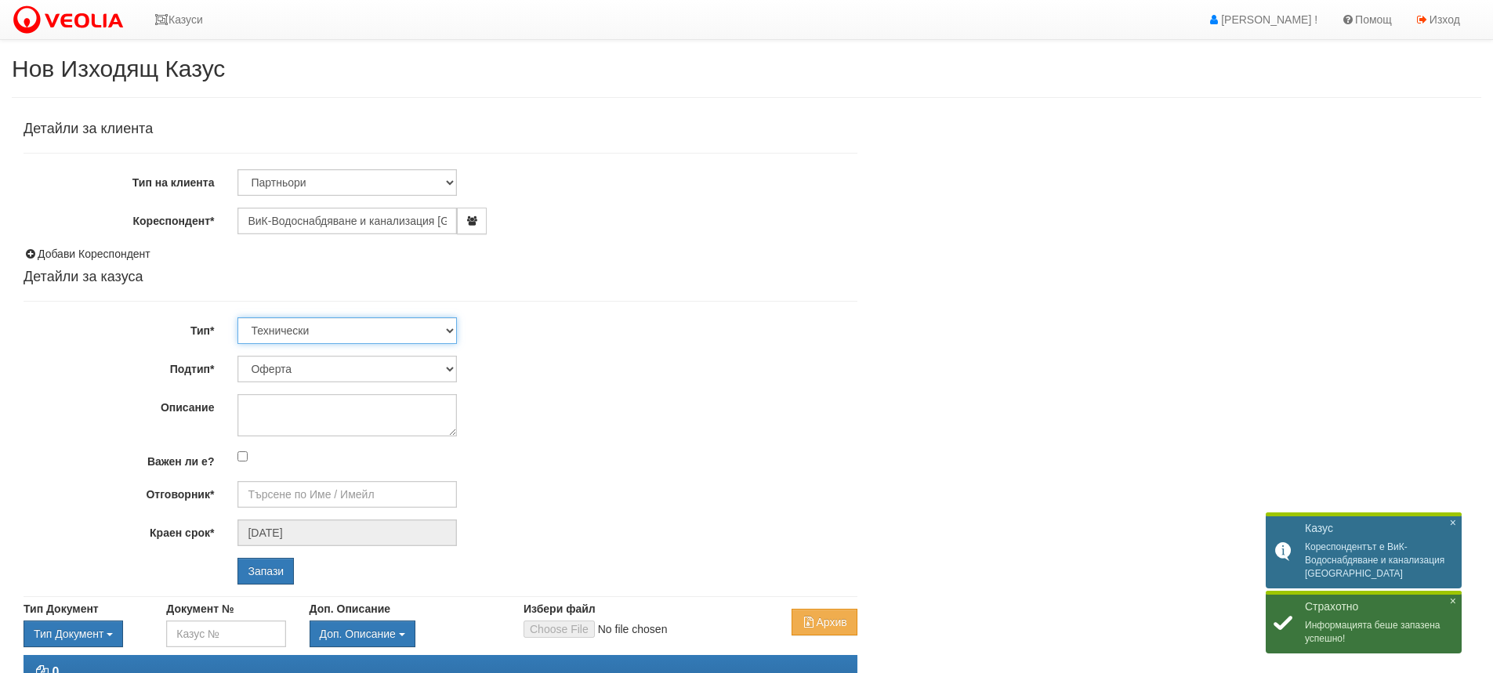
click at [451, 328] on select "Технически ФТС Търговски Административен Производствен Експлоатационен Финансов…" at bounding box center [347, 330] width 219 height 27
select select "4"
click at [238, 317] on select "Технически ФТС Търговски Административен Производствен Експлоатационен Финансов…" at bounding box center [347, 330] width 219 height 27
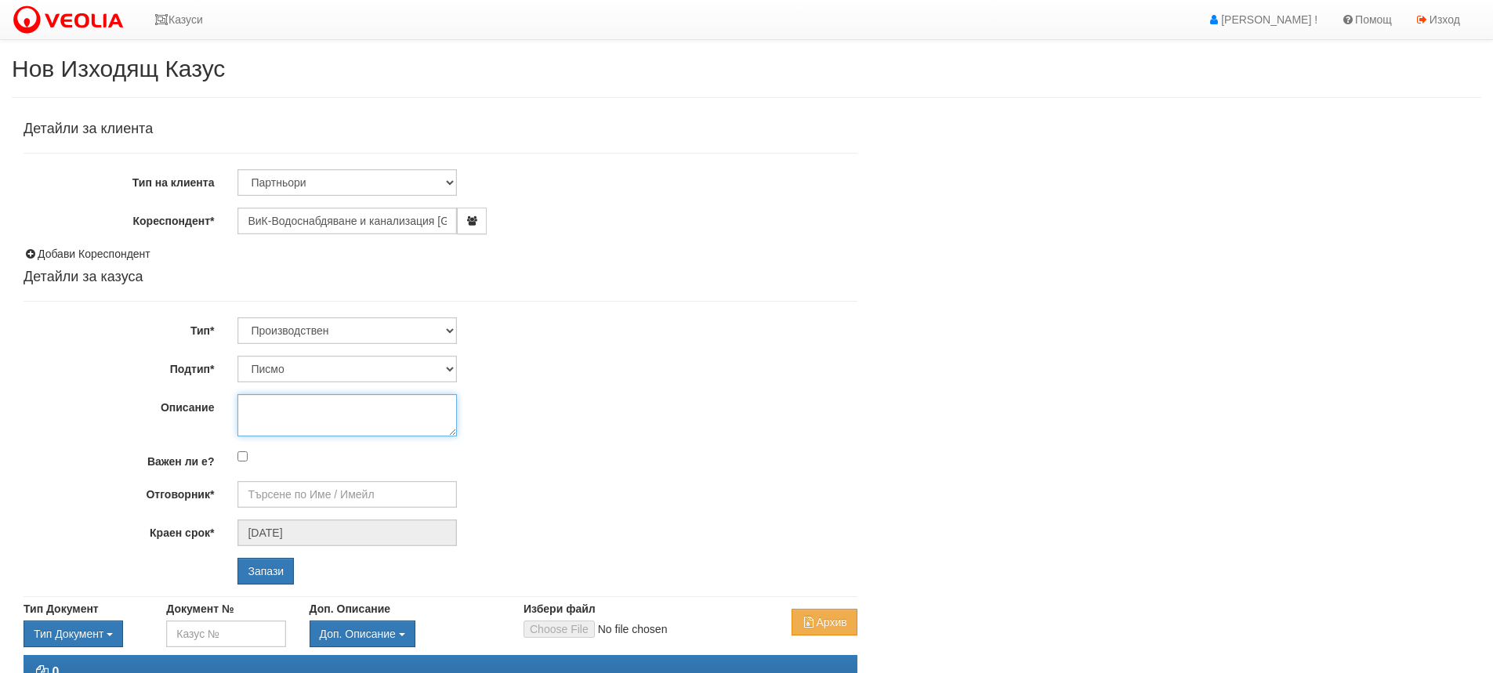
drag, startPoint x: 354, startPoint y: 412, endPoint x: 688, endPoint y: 278, distance: 360.3
click at [355, 409] on textarea "Описание" at bounding box center [347, 415] width 219 height 42
type textarea "Възражение относно некоректно отчитане на водомерно устройство 044732"
click at [390, 496] on input "Отговорник*" at bounding box center [347, 494] width 219 height 27
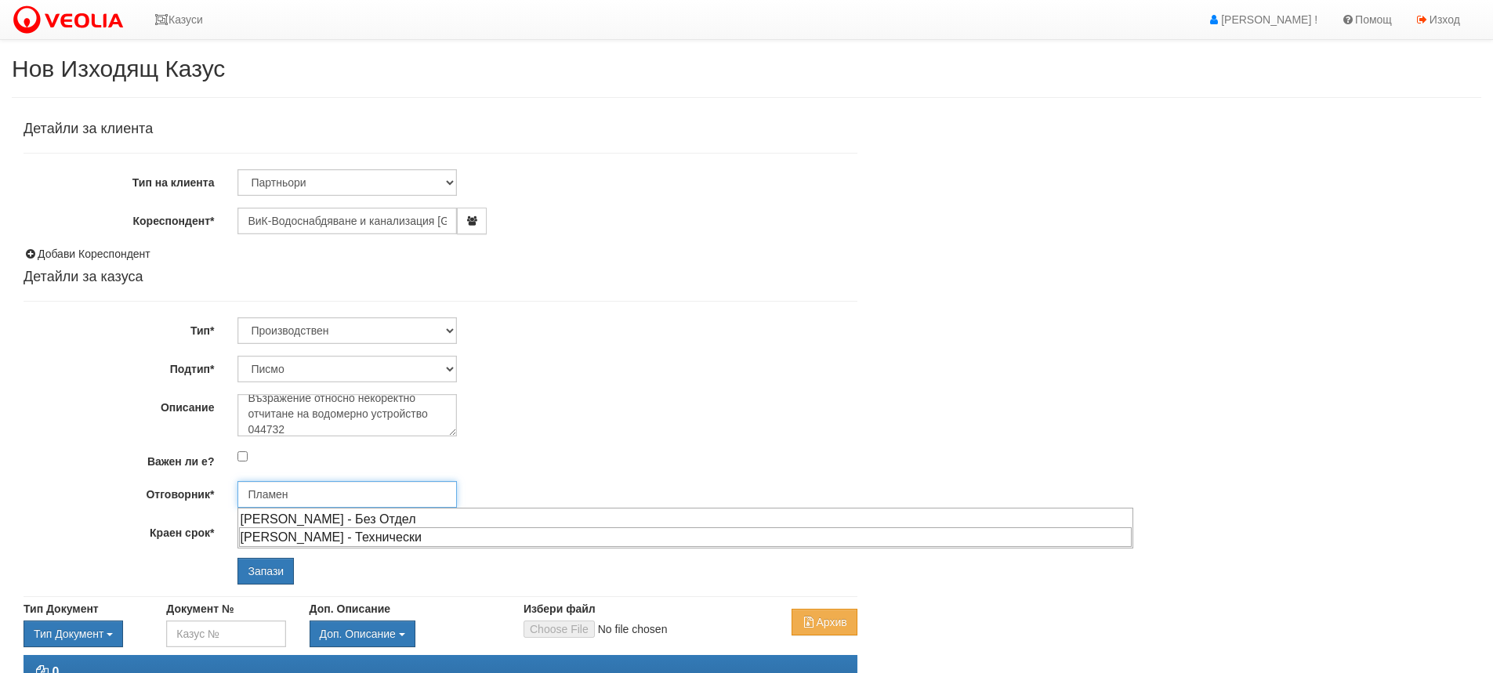
click at [319, 539] on div "[PERSON_NAME] - Технически" at bounding box center [685, 538] width 893 height 20
type input "[PERSON_NAME] - Технически"
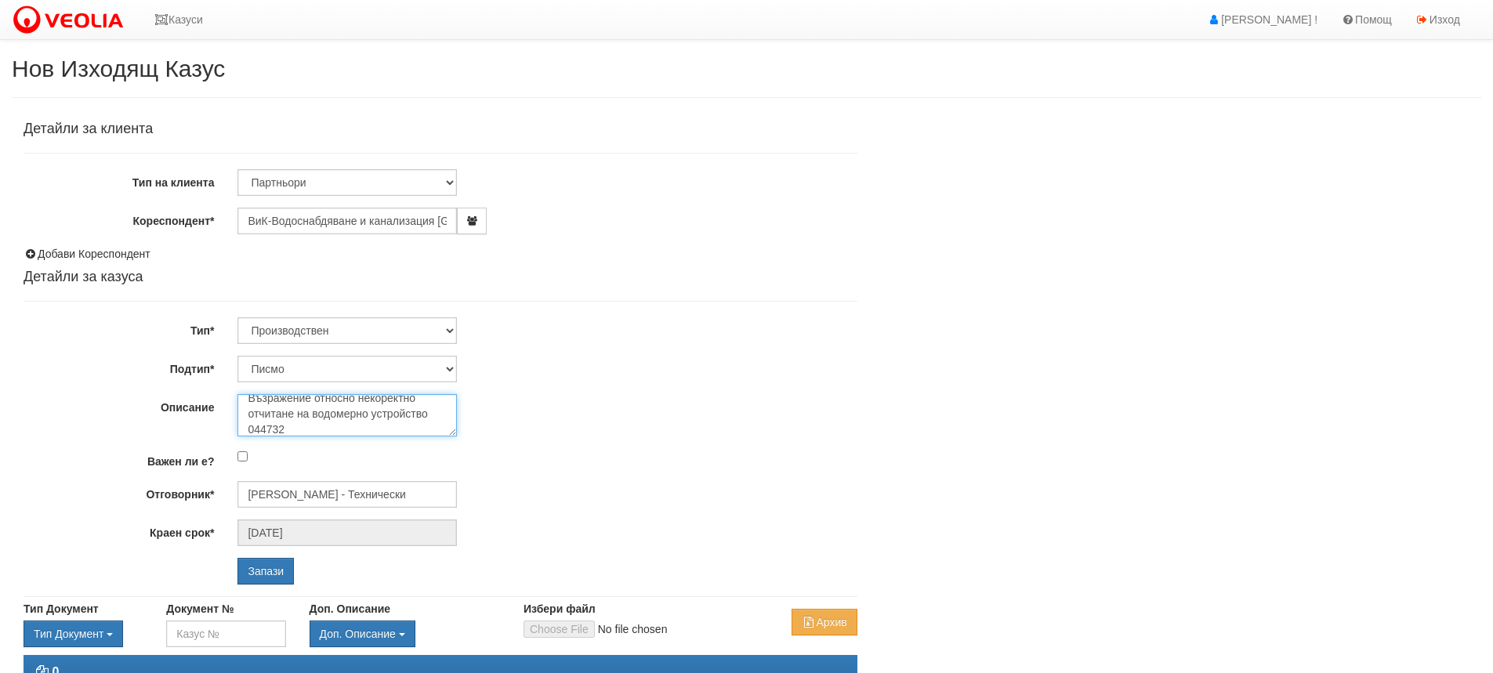
click at [247, 427] on textarea "Възражение относно некоректно отчитане на водомерно устройство 044732" at bounding box center [347, 415] width 219 height 42
paste textarea "№"
type textarea "Възражение относно некоректно отчитане на водомерно устройство № 044732"
drag, startPoint x: 600, startPoint y: 367, endPoint x: 568, endPoint y: 375, distance: 32.5
click at [599, 367] on div "Писмо Отчет Предложения относно резерви от горива Справка Заявление за издаване…" at bounding box center [547, 369] width 643 height 27
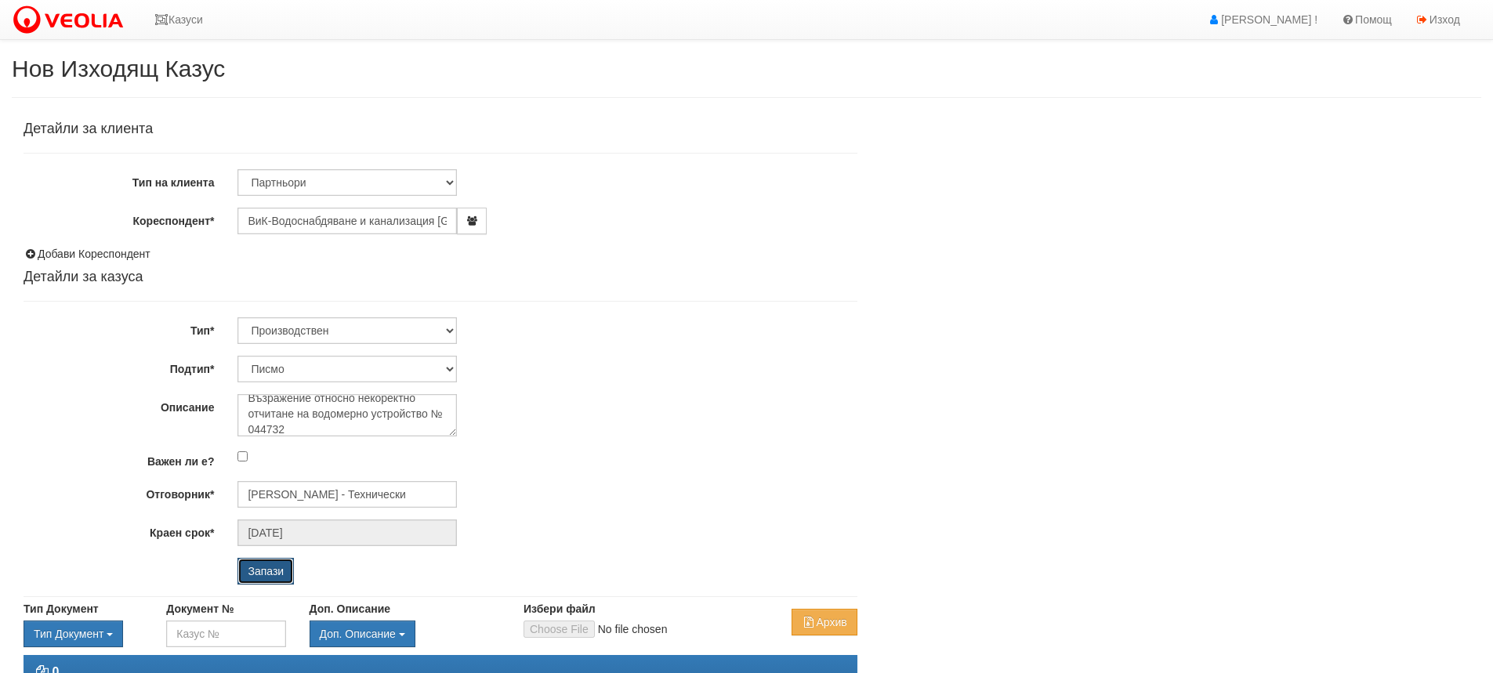
drag, startPoint x: 268, startPoint y: 566, endPoint x: 454, endPoint y: 422, distance: 235.2
click at [268, 564] on input "Запази" at bounding box center [266, 571] width 56 height 27
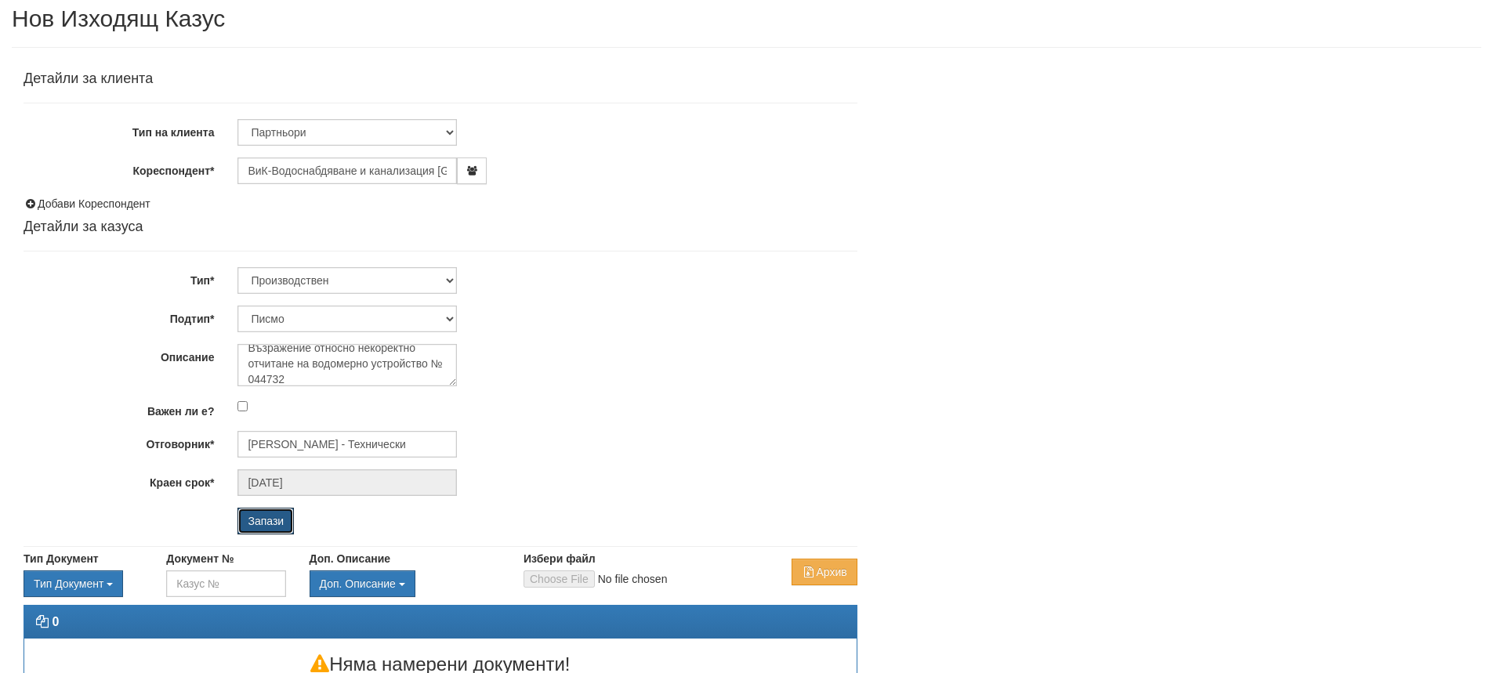
scroll to position [136, 0]
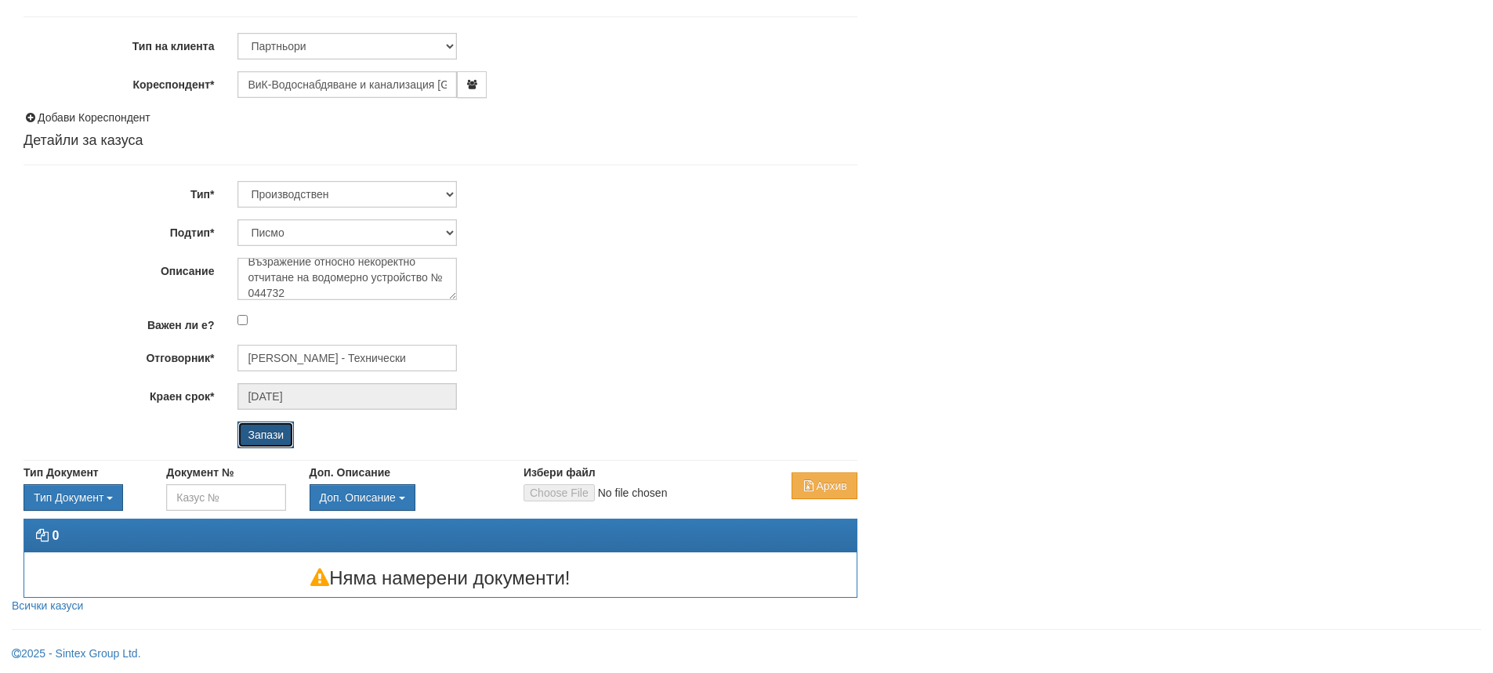
click at [267, 434] on input "Запази" at bounding box center [266, 435] width 56 height 27
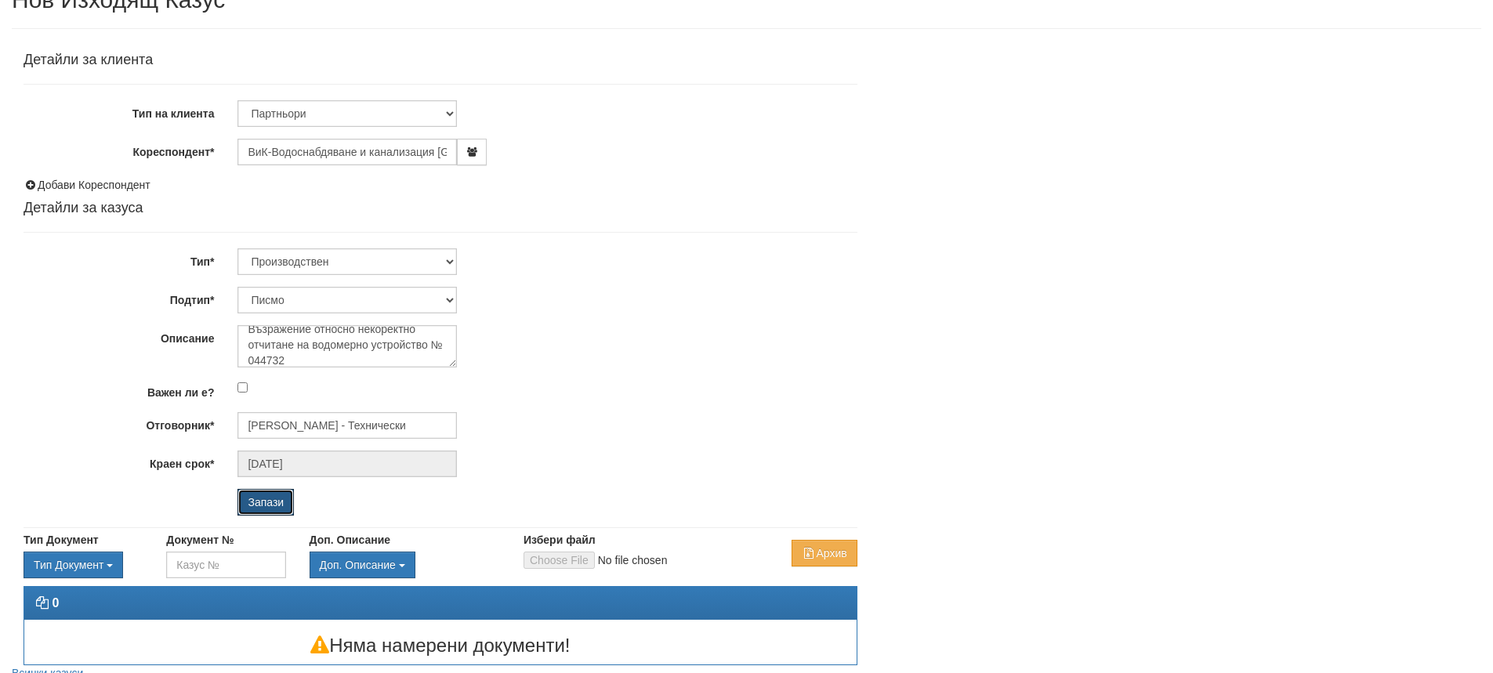
scroll to position [0, 0]
